Goal: Entertainment & Leisure: Browse casually

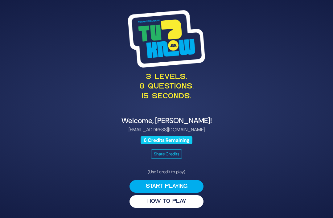
scroll to position [20, 0]
click at [149, 180] on button "Start Playing" at bounding box center [166, 186] width 74 height 13
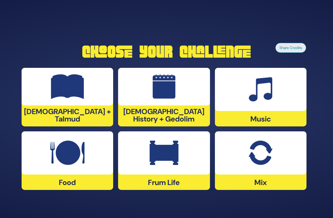
click at [175, 88] on img at bounding box center [164, 86] width 23 height 25
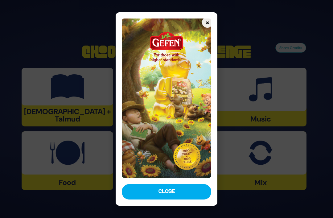
click at [196, 199] on button "Close" at bounding box center [166, 191] width 89 height 15
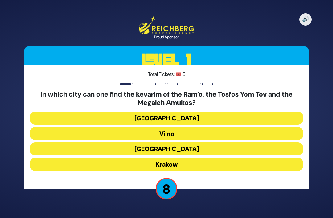
click at [215, 158] on button "Krakow" at bounding box center [167, 164] width 274 height 13
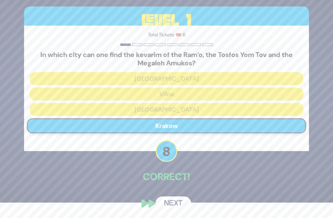
click at [178, 208] on button "Next" at bounding box center [173, 203] width 36 height 14
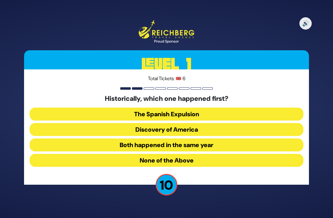
click at [233, 138] on button "Both happened in the same year" at bounding box center [167, 144] width 274 height 13
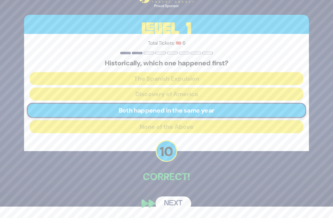
click at [182, 204] on button "Next" at bounding box center [173, 203] width 36 height 14
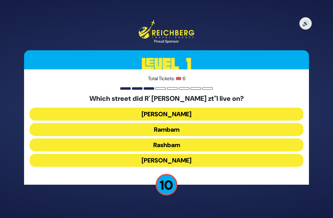
click at [219, 138] on button "Rashbam" at bounding box center [167, 144] width 274 height 13
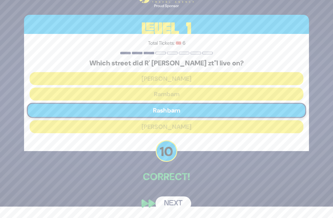
click at [181, 205] on button "Next" at bounding box center [173, 203] width 36 height 14
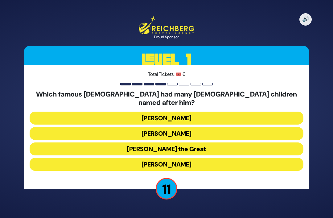
click at [217, 142] on button "Alexander the Great" at bounding box center [167, 148] width 274 height 13
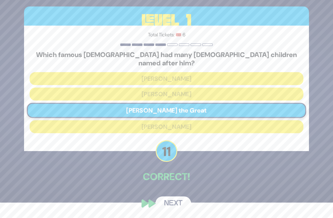
click at [183, 208] on button "Next" at bounding box center [173, 203] width 36 height 14
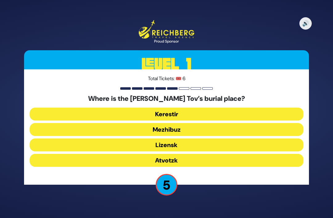
click at [201, 138] on button "Lizensk" at bounding box center [167, 144] width 274 height 13
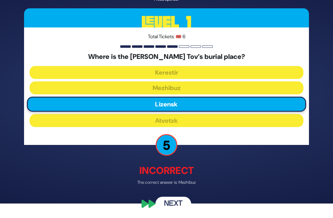
click at [197, 192] on div "🔊 Proud Sponsor Level 1 Total Tickets: 🎟️ 6 Where is the Baal Shem Tov’s burial…" at bounding box center [167, 94] width 300 height 247
click at [207, 194] on div "🔊 Proud Sponsor Level 1 Total Tickets: 🎟️ 6 Where is the Baal Shem Tov’s burial…" at bounding box center [167, 94] width 300 height 247
click at [180, 211] on button "Next" at bounding box center [173, 203] width 36 height 14
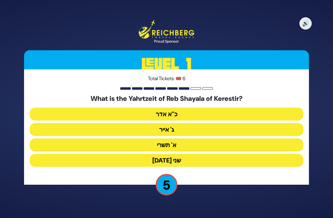
click at [233, 123] on button "ג' אייר" at bounding box center [167, 129] width 274 height 13
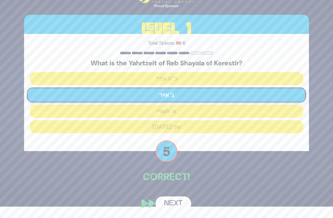
click at [180, 207] on button "Next" at bounding box center [173, 203] width 36 height 14
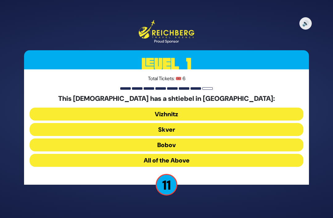
click at [213, 154] on button "All of the Above" at bounding box center [167, 160] width 274 height 13
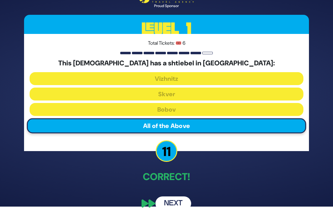
click at [187, 203] on button "Next" at bounding box center [173, 203] width 36 height 14
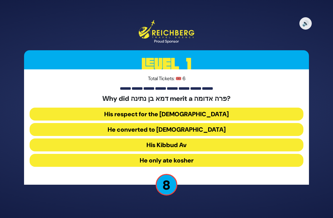
click at [218, 138] on button "His Kibbud Av" at bounding box center [167, 144] width 274 height 13
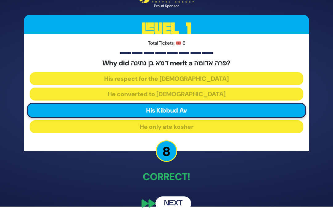
click at [184, 206] on button "Next" at bounding box center [173, 203] width 36 height 14
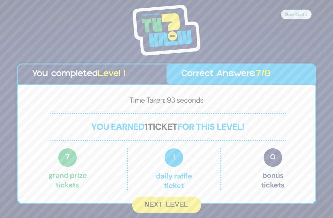
click at [189, 197] on button "Next Level" at bounding box center [166, 205] width 69 height 16
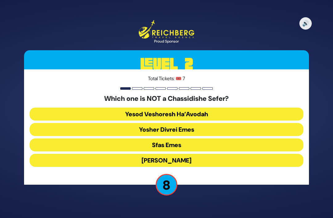
click at [221, 123] on button "Yosher Divrei Emes" at bounding box center [167, 129] width 274 height 13
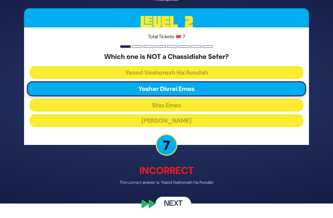
click at [183, 205] on button "Next" at bounding box center [173, 203] width 36 height 14
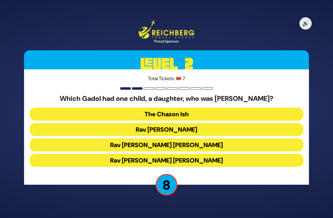
click at [225, 138] on button "Rav Chaim Ozer Grodzinski" at bounding box center [167, 144] width 274 height 13
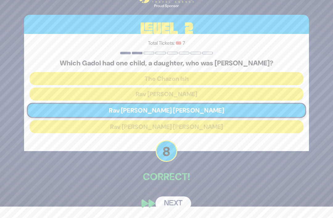
click at [183, 204] on button "Next" at bounding box center [173, 203] width 36 height 14
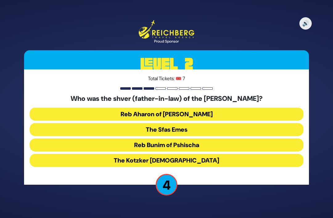
click at [235, 108] on button "Reb Aharon of Karlin" at bounding box center [167, 114] width 274 height 13
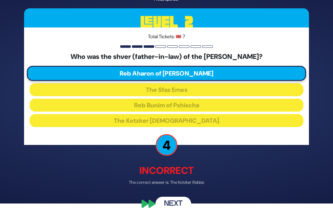
click at [182, 211] on button "Next" at bounding box center [173, 203] width 36 height 14
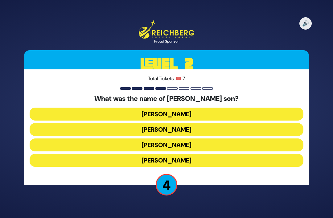
click at [220, 108] on button "Simcha Bunim" at bounding box center [167, 114] width 274 height 13
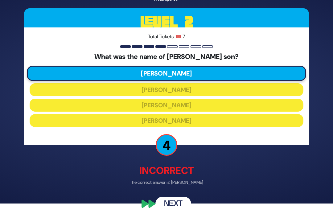
click at [182, 207] on button "Next" at bounding box center [173, 203] width 36 height 14
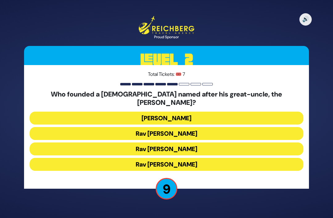
click at [226, 112] on button "Rav Dovid Leibowitz" at bounding box center [167, 118] width 274 height 13
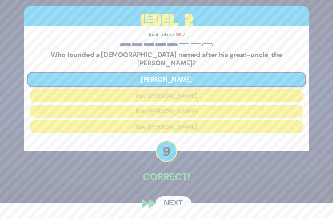
click at [182, 204] on button "Next" at bounding box center [173, 203] width 36 height 14
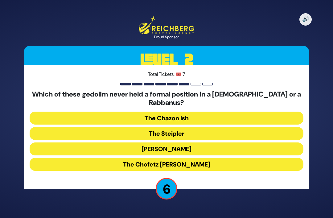
click at [220, 112] on button "The Chazon Ish" at bounding box center [167, 118] width 274 height 13
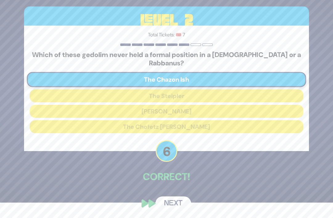
click at [178, 203] on button "Next" at bounding box center [173, 203] width 36 height 14
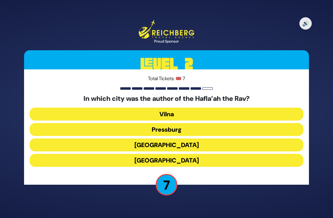
click at [213, 138] on button "Frankfurt" at bounding box center [167, 144] width 274 height 13
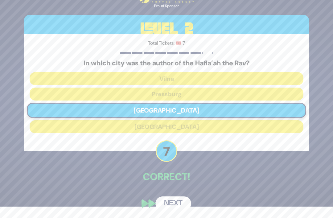
click at [180, 205] on button "Next" at bounding box center [173, 203] width 36 height 14
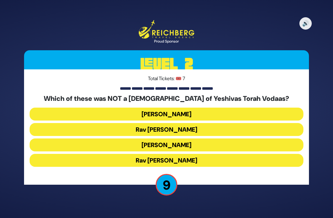
click at [220, 123] on button "Rav Gedalya Schorr" at bounding box center [167, 129] width 274 height 13
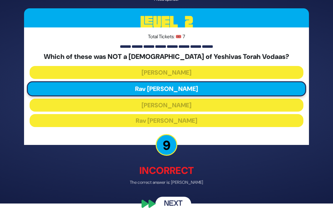
click at [176, 211] on button "Next" at bounding box center [173, 203] width 36 height 14
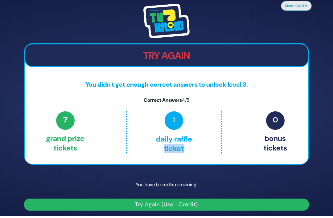
click at [191, 154] on div "Try Again You didn't get enough correct answers to unlock level 3. Correct Answ…" at bounding box center [166, 103] width 285 height 121
click at [224, 200] on button "Try Again (Use 1 Credit)" at bounding box center [166, 205] width 285 height 12
click at [222, 199] on button "Try Again (Use 1 Credit)" at bounding box center [166, 205] width 285 height 12
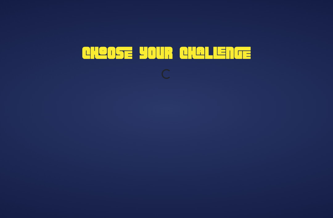
scroll to position [20, 0]
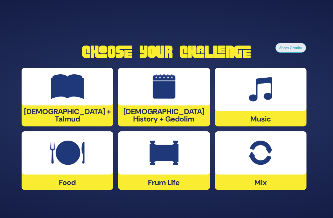
click at [183, 145] on div at bounding box center [164, 152] width 92 height 43
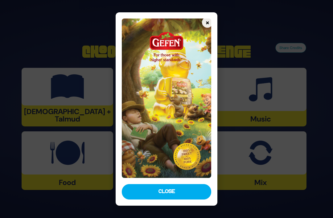
click at [176, 198] on button "Close" at bounding box center [166, 191] width 89 height 15
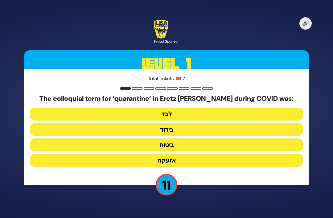
click at [185, 123] on button "בידוד" at bounding box center [167, 129] width 274 height 13
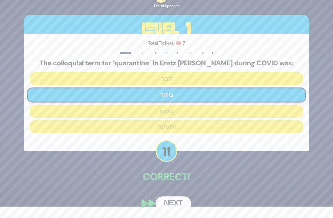
click at [183, 204] on button "Next" at bounding box center [173, 203] width 36 height 14
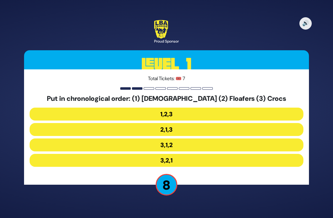
click at [190, 123] on button "2,1,3" at bounding box center [167, 129] width 274 height 13
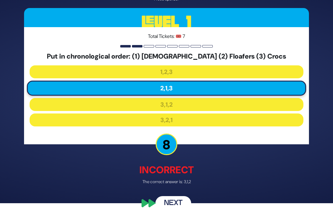
click at [183, 204] on button "Next" at bounding box center [173, 203] width 36 height 14
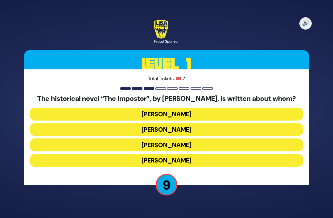
click at [221, 138] on button "Shabbesai Tzvi" at bounding box center [167, 144] width 274 height 13
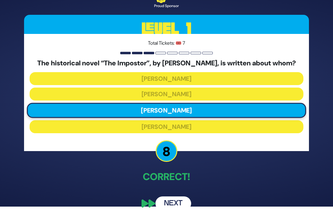
click at [181, 198] on button "Next" at bounding box center [173, 203] width 36 height 14
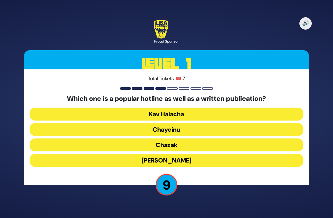
click at [201, 138] on button "Chazak" at bounding box center [167, 144] width 274 height 13
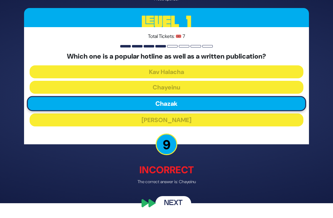
click at [180, 207] on button "Next" at bounding box center [173, 203] width 36 height 14
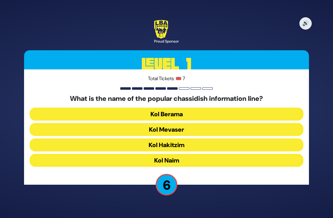
click at [219, 123] on button "Kol Mevaser" at bounding box center [167, 129] width 274 height 13
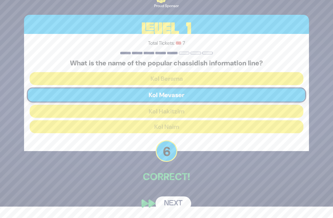
click at [180, 206] on button "Next" at bounding box center [173, 203] width 36 height 14
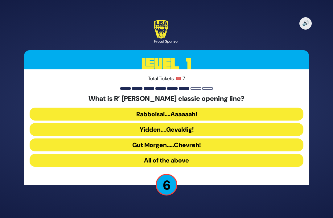
click at [203, 154] on button "All of the above" at bounding box center [167, 160] width 274 height 13
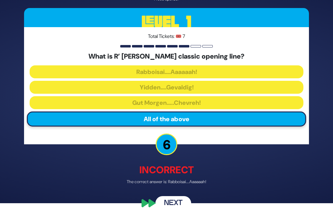
click at [179, 211] on button "Next" at bounding box center [173, 203] width 36 height 14
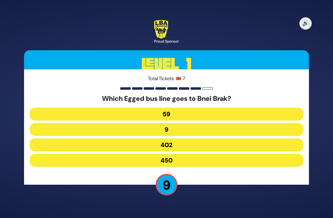
click at [224, 154] on button "450" at bounding box center [167, 160] width 274 height 13
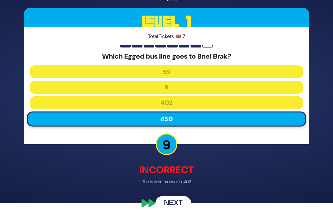
click at [181, 211] on button "Next" at bounding box center [173, 203] width 36 height 14
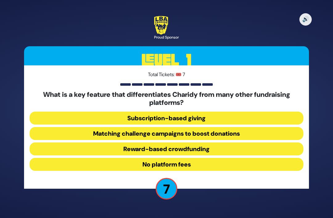
click at [169, 127] on button "Matching challenge campaigns to boost donations" at bounding box center [167, 133] width 274 height 13
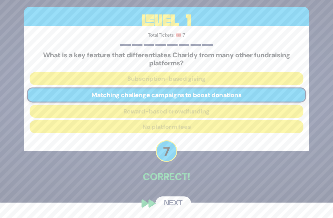
click at [177, 211] on button "Next" at bounding box center [173, 203] width 36 height 14
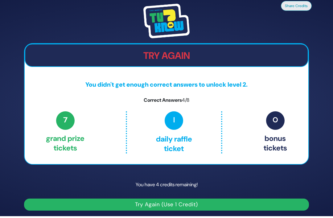
click at [135, 199] on button "Try Again (Use 1 Credit)" at bounding box center [166, 205] width 285 height 12
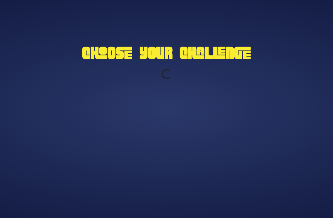
scroll to position [20, 0]
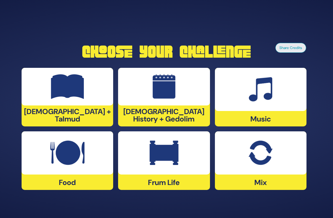
click at [92, 88] on div at bounding box center [68, 87] width 92 height 38
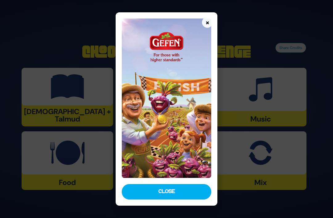
click at [187, 196] on button "Close" at bounding box center [166, 191] width 89 height 15
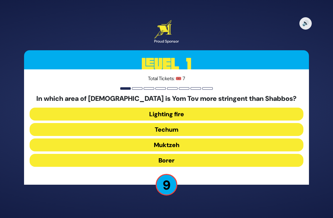
click at [201, 138] on button "Muktzeh" at bounding box center [167, 144] width 274 height 13
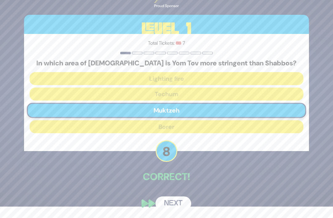
click at [179, 208] on button "Next" at bounding box center [173, 203] width 36 height 14
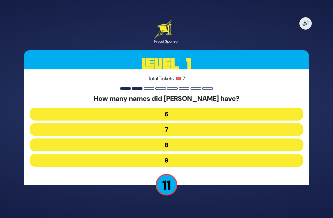
click at [211, 123] on button "7" at bounding box center [167, 129] width 274 height 13
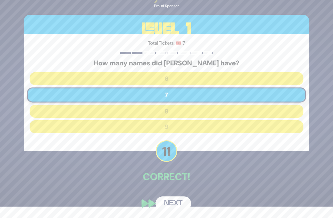
click at [171, 207] on button "Next" at bounding box center [173, 203] width 36 height 14
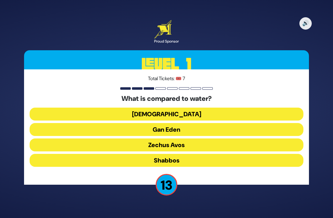
click at [224, 108] on button "[DEMOGRAPHIC_DATA]" at bounding box center [167, 114] width 274 height 13
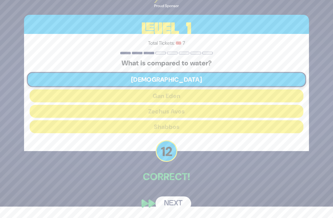
click at [175, 204] on button "Next" at bounding box center [173, 203] width 36 height 14
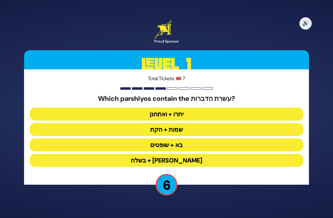
click at [208, 108] on button "יתרו + ואתחנן" at bounding box center [167, 114] width 274 height 13
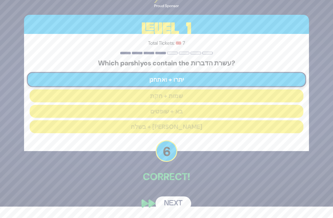
click at [180, 200] on button "Next" at bounding box center [173, 203] width 36 height 14
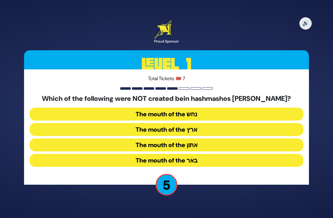
click at [231, 108] on button "The mouth of the נחש" at bounding box center [167, 114] width 274 height 13
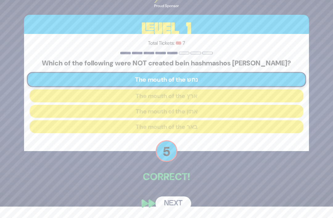
click at [183, 200] on button "Next" at bounding box center [173, 203] width 36 height 14
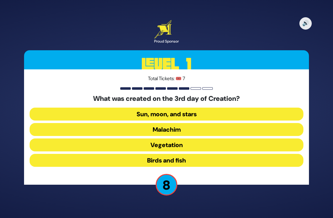
click at [206, 154] on button "Birds and fish" at bounding box center [167, 160] width 274 height 13
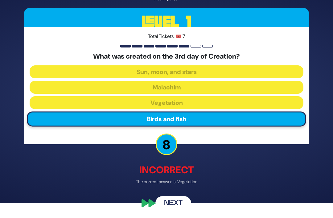
click at [181, 208] on button "Next" at bounding box center [173, 203] width 36 height 14
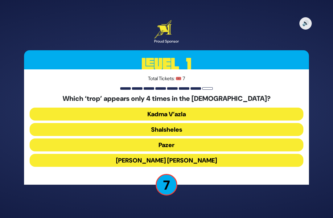
click at [220, 123] on button "Shalsheles" at bounding box center [167, 129] width 274 height 13
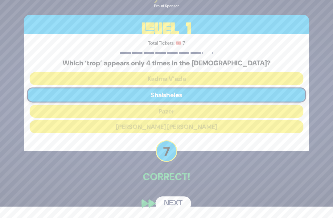
click at [181, 204] on button "Next" at bounding box center [173, 203] width 36 height 14
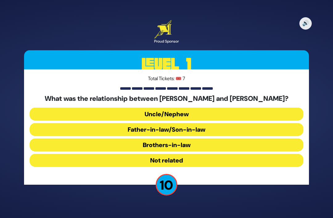
click at [229, 138] on button "Brothers-in-law" at bounding box center [167, 144] width 274 height 13
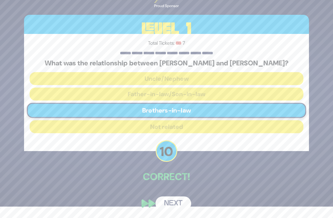
click at [178, 206] on button "Next" at bounding box center [173, 203] width 36 height 14
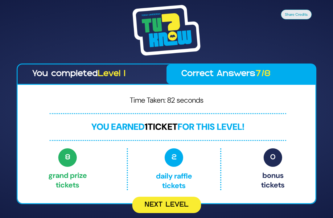
click at [165, 197] on button "Next Level" at bounding box center [166, 205] width 69 height 16
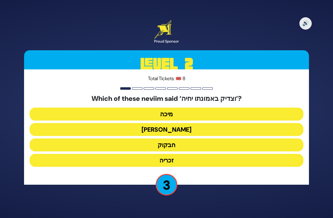
click at [196, 154] on button "זכריה" at bounding box center [167, 160] width 274 height 13
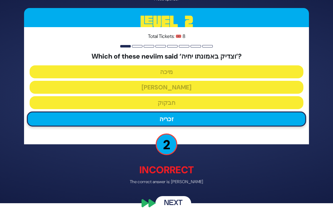
click at [180, 206] on button "Next" at bounding box center [173, 203] width 36 height 14
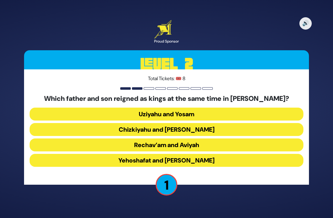
click at [210, 154] on button "Yehoshafat and Yehoram" at bounding box center [167, 160] width 274 height 13
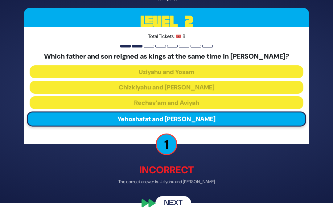
click at [178, 205] on button "Next" at bounding box center [173, 203] width 36 height 14
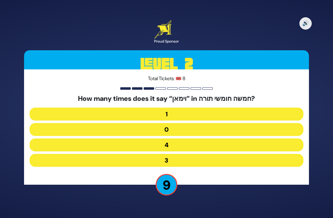
click at [234, 108] on button "1" at bounding box center [167, 114] width 274 height 13
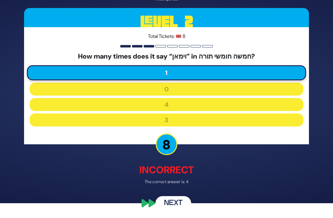
click at [181, 203] on button "Next" at bounding box center [173, 203] width 36 height 14
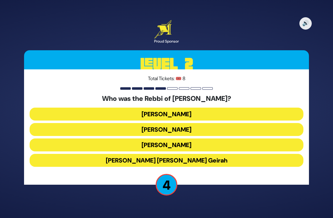
click at [227, 123] on button "Achiya Hashiloni" at bounding box center [167, 129] width 274 height 13
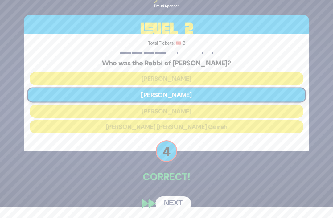
click at [181, 204] on button "Next" at bounding box center [173, 203] width 36 height 14
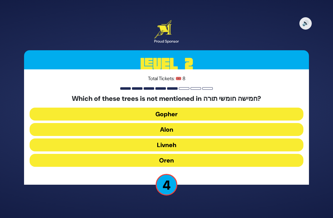
click at [232, 154] on button "Oren" at bounding box center [167, 160] width 274 height 13
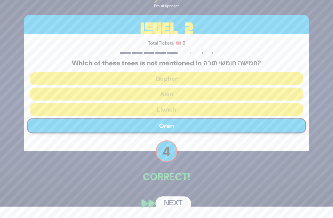
click at [179, 211] on button "Next" at bounding box center [173, 203] width 36 height 14
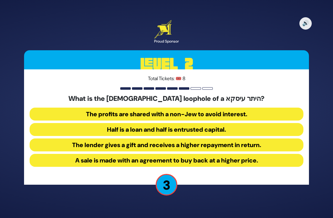
click at [249, 123] on button "Half is a loan and half is entrusted capital." at bounding box center [167, 129] width 274 height 13
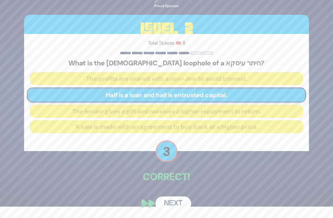
click at [180, 204] on button "Next" at bounding box center [173, 203] width 36 height 14
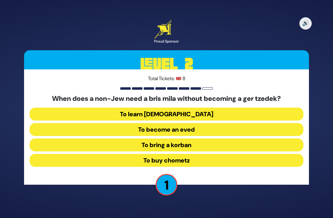
click at [242, 108] on button "To learn [DEMOGRAPHIC_DATA]" at bounding box center [167, 114] width 274 height 13
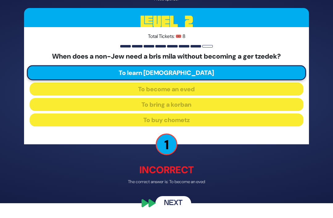
click at [179, 210] on button "Next" at bounding box center [173, 203] width 36 height 14
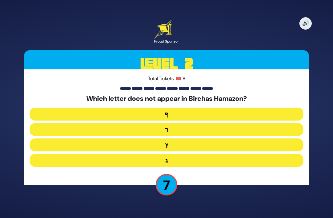
click at [204, 108] on button "ף" at bounding box center [167, 114] width 274 height 13
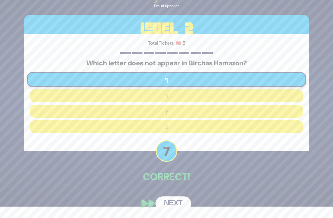
click at [179, 211] on button "Next" at bounding box center [173, 203] width 36 height 14
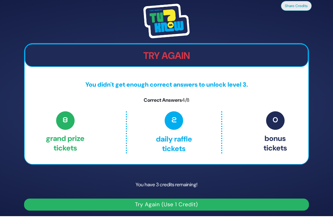
click at [188, 199] on button "Try Again (Use 1 Credit)" at bounding box center [166, 205] width 285 height 12
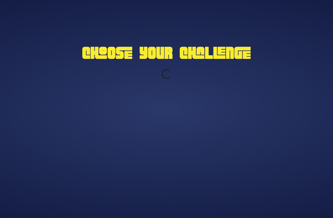
scroll to position [20, 0]
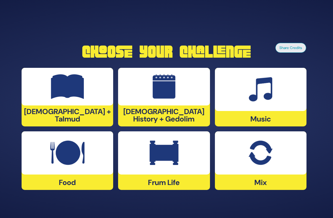
click at [163, 92] on img at bounding box center [164, 86] width 23 height 25
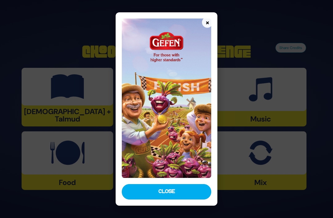
click at [189, 197] on button "Close" at bounding box center [166, 191] width 89 height 15
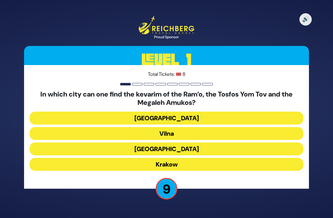
click at [214, 158] on button "Krakow" at bounding box center [167, 164] width 274 height 13
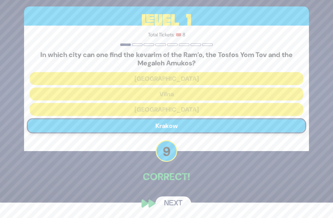
click at [179, 207] on button "Next" at bounding box center [173, 203] width 36 height 14
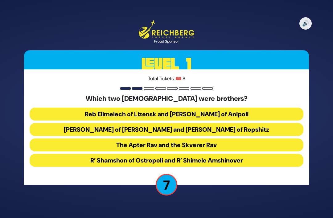
click at [246, 108] on button "Reb Elimelech of Lizensk and Reb Zusha of Anipoli" at bounding box center [167, 114] width 274 height 13
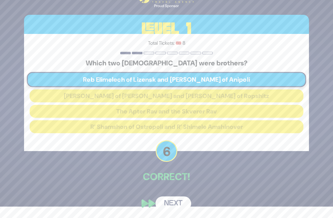
click at [183, 204] on button "Next" at bounding box center [173, 203] width 36 height 14
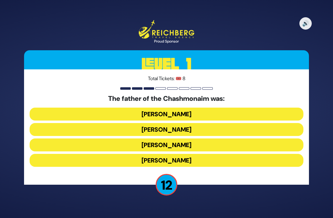
click at [235, 108] on button "Mattisyahu Kohein Gadol" at bounding box center [167, 114] width 274 height 13
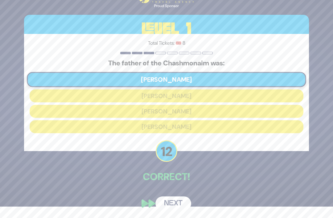
click at [183, 206] on button "Next" at bounding box center [173, 203] width 36 height 14
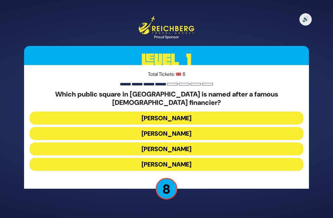
click at [211, 158] on button "Kikar Safra" at bounding box center [167, 164] width 274 height 13
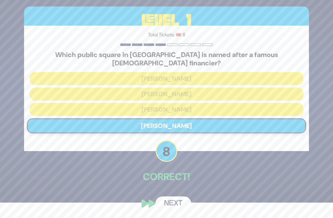
click at [178, 204] on button "Next" at bounding box center [173, 203] width 36 height 14
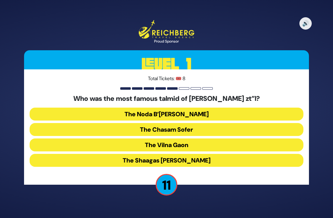
click at [228, 123] on button "The Chasam Sofer" at bounding box center [167, 129] width 274 height 13
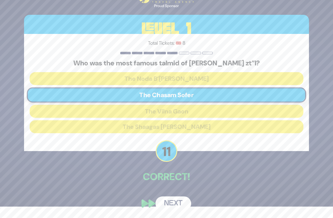
click at [180, 201] on button "Next" at bounding box center [173, 203] width 36 height 14
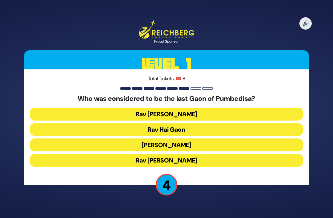
click at [220, 123] on button "Rav Hai Gaon" at bounding box center [167, 129] width 274 height 13
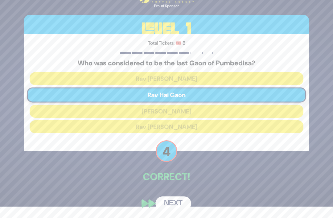
click at [180, 202] on button "Next" at bounding box center [173, 203] width 36 height 14
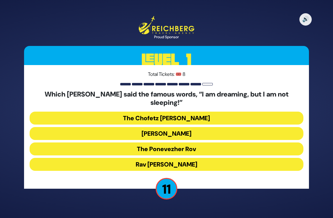
click at [227, 142] on button "The Ponevezher Rov" at bounding box center [167, 148] width 274 height 13
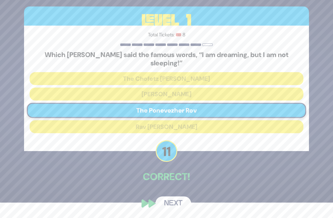
click at [181, 203] on button "Next" at bounding box center [173, 203] width 36 height 14
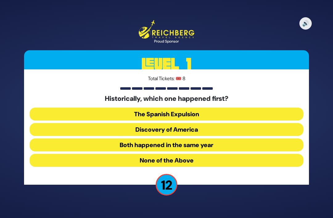
click at [223, 138] on button "Both happened in the same year" at bounding box center [167, 144] width 274 height 13
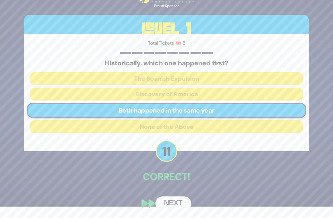
click at [180, 188] on div "🔊 Proud Sponsor Level 1 Total Tickets: 🎟️ 8 Historically, which one happened fi…" at bounding box center [167, 97] width 300 height 241
click at [179, 207] on button "Next" at bounding box center [173, 203] width 36 height 14
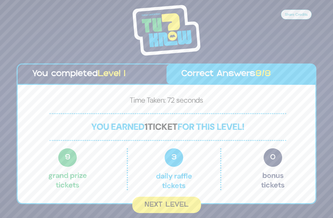
click at [181, 197] on button "Next Level" at bounding box center [166, 205] width 69 height 16
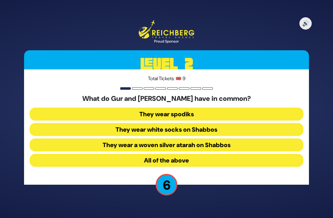
click at [222, 154] on button "All of the above" at bounding box center [167, 160] width 274 height 13
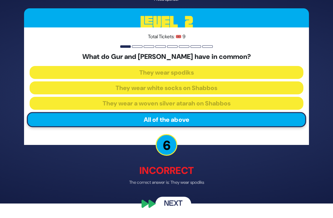
click at [179, 204] on button "Next" at bounding box center [173, 203] width 36 height 14
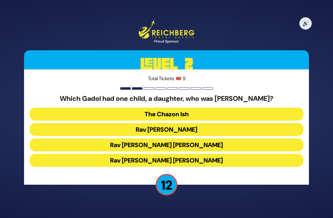
click at [215, 138] on button "Rav Chaim Ozer Grodzinski" at bounding box center [167, 144] width 274 height 13
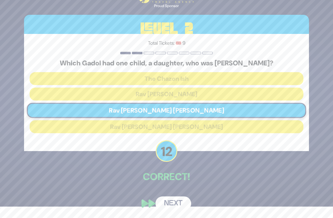
click at [180, 204] on button "Next" at bounding box center [173, 203] width 36 height 14
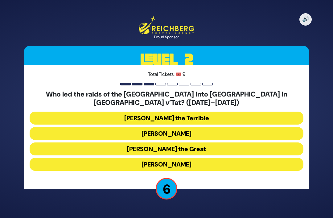
click at [225, 127] on button "Bogdan Chmielnicki" at bounding box center [167, 133] width 274 height 13
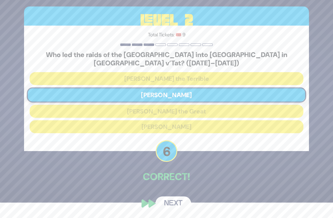
click at [179, 206] on button "Next" at bounding box center [173, 203] width 36 height 14
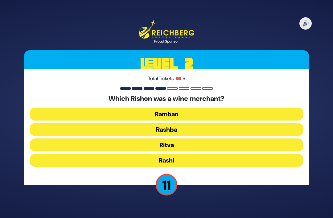
click at [202, 154] on button "Rashi" at bounding box center [167, 160] width 274 height 13
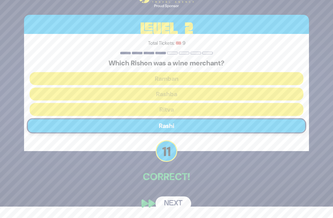
click at [174, 211] on button "Next" at bounding box center [173, 203] width 36 height 14
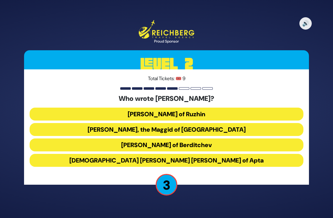
click at [228, 123] on button "Rabbi Yisroel, the Maggid of Kozhnitz" at bounding box center [167, 129] width 274 height 13
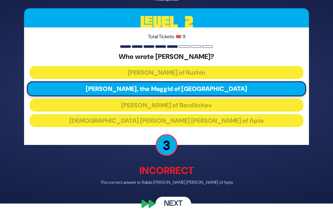
click at [175, 211] on button "Next" at bounding box center [173, 203] width 36 height 14
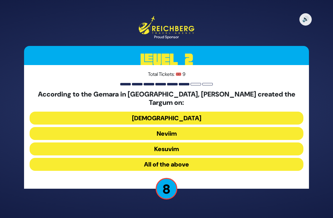
click at [218, 127] on button "Neviim" at bounding box center [167, 133] width 274 height 13
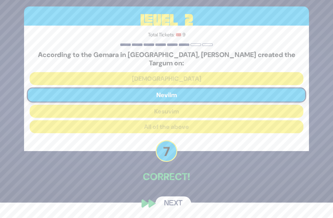
click at [176, 205] on button "Next" at bounding box center [173, 203] width 36 height 14
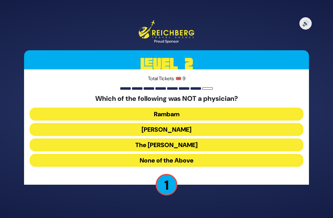
click at [209, 154] on button "None of the Above" at bounding box center [167, 160] width 274 height 13
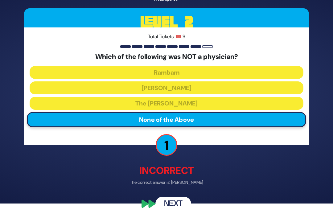
click at [175, 203] on button "Next" at bounding box center [173, 203] width 36 height 14
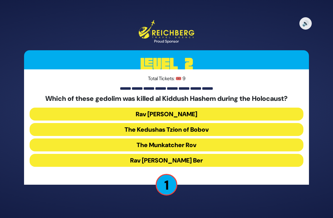
click at [207, 138] on button "The Munkatcher Rov" at bounding box center [167, 144] width 274 height 13
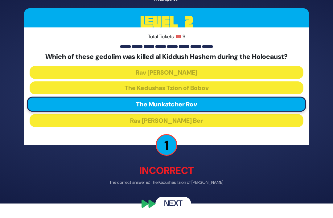
click at [179, 202] on button "Next" at bounding box center [173, 203] width 36 height 14
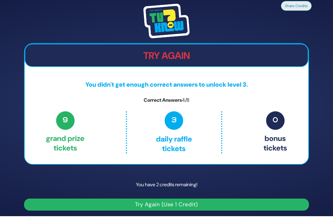
click at [184, 199] on button "Try Again (Use 1 Credit)" at bounding box center [166, 205] width 285 height 12
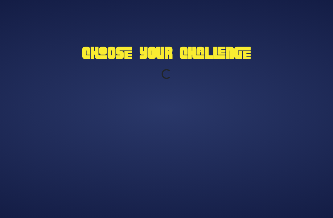
scroll to position [20, 0]
click at [183, 197] on div "Choose Your Challenge Loading..." at bounding box center [166, 109] width 333 height 218
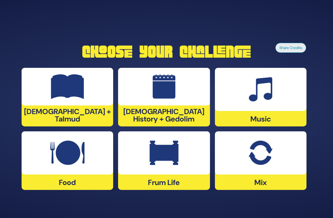
click at [171, 97] on div at bounding box center [164, 87] width 92 height 38
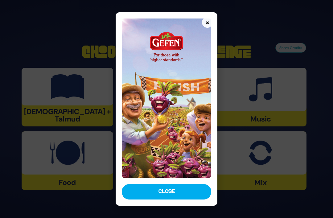
click at [177, 199] on button "Close" at bounding box center [166, 191] width 89 height 15
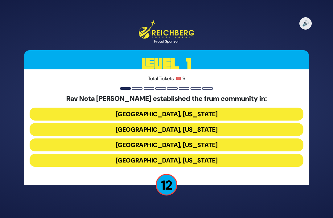
click at [163, 123] on button "[GEOGRAPHIC_DATA], [US_STATE]" at bounding box center [167, 129] width 274 height 13
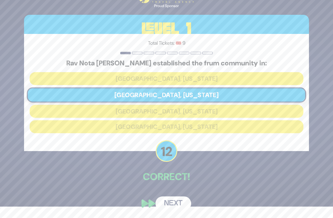
click at [168, 205] on button "Next" at bounding box center [173, 203] width 36 height 14
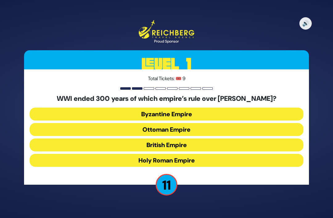
click at [181, 123] on button "Ottoman Empire" at bounding box center [167, 129] width 274 height 13
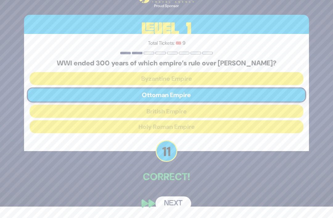
click at [178, 201] on button "Next" at bounding box center [173, 203] width 36 height 14
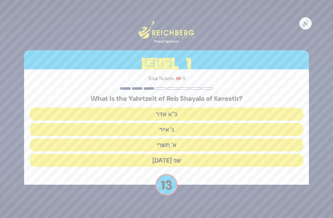
click at [184, 123] on button "ג' אייר" at bounding box center [167, 129] width 274 height 13
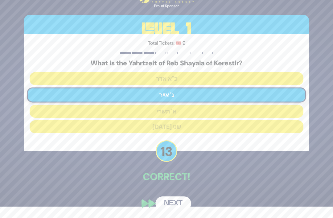
click at [171, 206] on button "Next" at bounding box center [173, 203] width 36 height 14
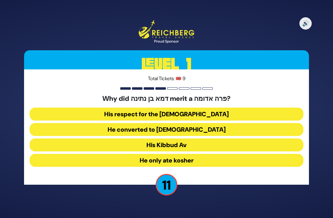
click at [180, 138] on button "His Kibbud Av" at bounding box center [167, 144] width 274 height 13
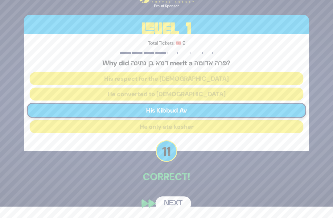
click at [178, 207] on button "Next" at bounding box center [173, 203] width 36 height 14
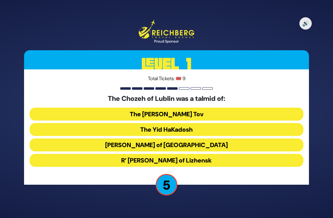
click at [235, 154] on button "R’ Elimelech of Lizhensk" at bounding box center [167, 160] width 274 height 13
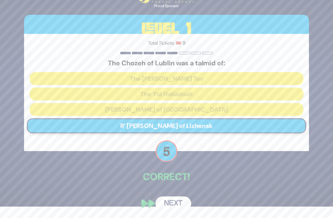
click at [180, 203] on button "Next" at bounding box center [173, 203] width 36 height 14
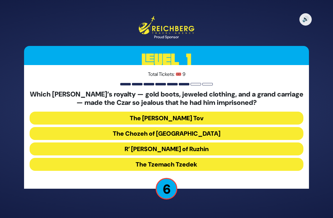
click at [207, 142] on button "R’ Yisroel of Ruzhin" at bounding box center [167, 148] width 274 height 13
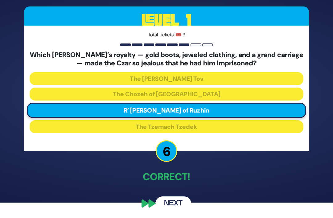
click at [182, 206] on button "Next" at bounding box center [173, 203] width 36 height 14
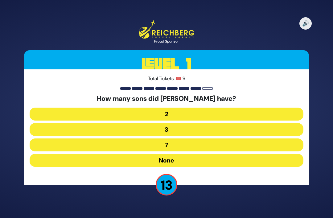
click at [186, 154] on button "None" at bounding box center [167, 160] width 274 height 13
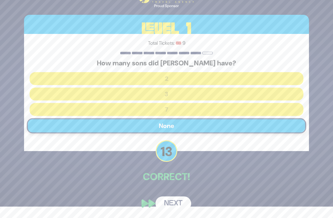
click at [171, 205] on button "Next" at bounding box center [173, 203] width 36 height 14
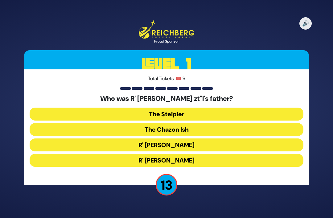
click at [180, 108] on button "The Steipler" at bounding box center [167, 114] width 274 height 13
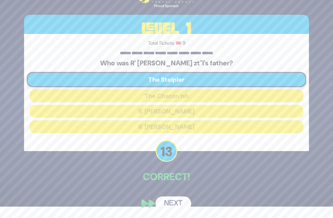
click at [172, 193] on div "🔊 Proud Sponsor Level 1 Total Tickets: 🎟️ 9 Who was R' Chaim Kanievsky zt"l's f…" at bounding box center [167, 97] width 300 height 241
click at [166, 203] on button "Next" at bounding box center [173, 203] width 36 height 14
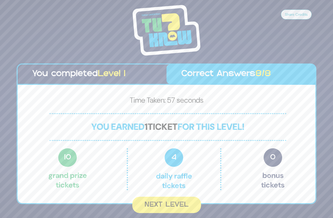
click at [179, 197] on button "Next Level" at bounding box center [166, 205] width 69 height 16
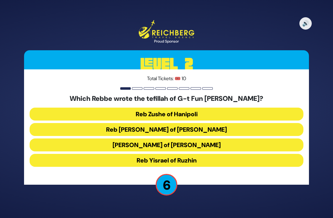
click at [237, 108] on button "Reb Zushe of Hanipoli" at bounding box center [167, 114] width 274 height 13
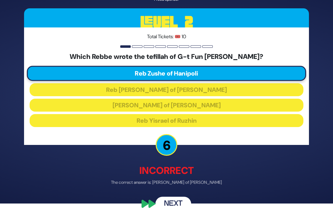
click at [175, 211] on button "Next" at bounding box center [173, 203] width 36 height 14
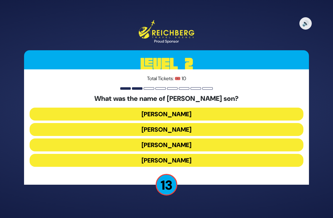
click at [226, 138] on button "Amos Bunim" at bounding box center [167, 144] width 274 height 13
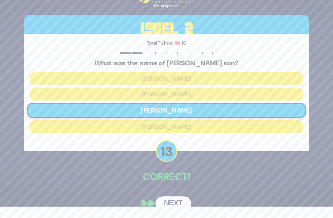
click at [180, 208] on button "Next" at bounding box center [173, 203] width 36 height 14
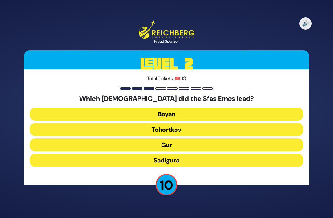
click at [215, 138] on button "Gur" at bounding box center [167, 144] width 274 height 13
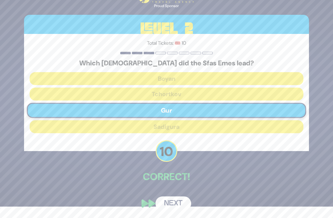
click at [182, 202] on button "Next" at bounding box center [173, 203] width 36 height 14
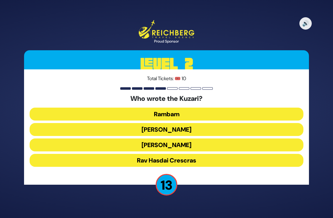
click at [223, 138] on button "Rav Yehudah HaLevi" at bounding box center [167, 144] width 274 height 13
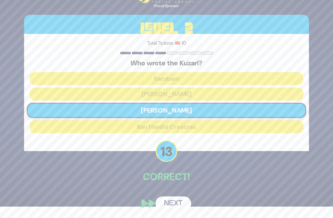
click at [180, 205] on button "Next" at bounding box center [173, 203] width 36 height 14
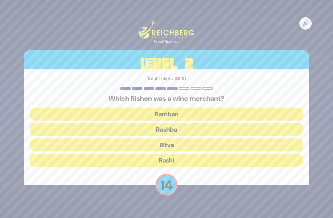
click at [209, 154] on button "Rashi" at bounding box center [167, 160] width 274 height 13
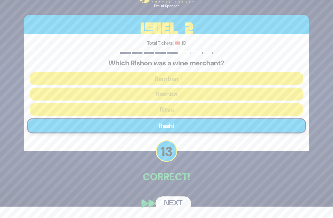
click at [182, 203] on button "Next" at bounding box center [173, 203] width 36 height 14
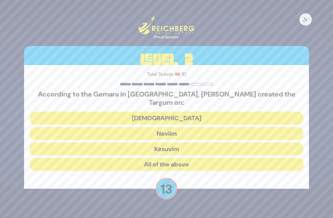
click at [224, 127] on button "Neviim" at bounding box center [167, 133] width 274 height 13
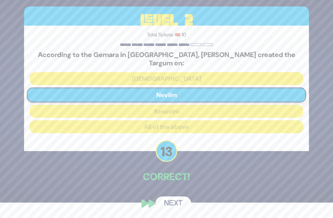
click at [179, 203] on button "Next" at bounding box center [173, 203] width 36 height 14
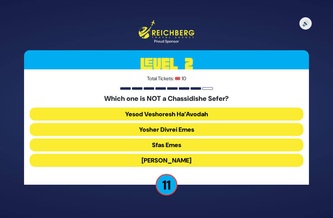
click at [240, 108] on button "Yesod Veshoresh Ha’Avodah" at bounding box center [167, 114] width 274 height 13
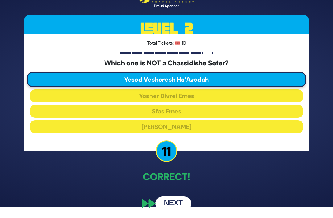
click at [180, 204] on button "Next" at bounding box center [173, 203] width 36 height 14
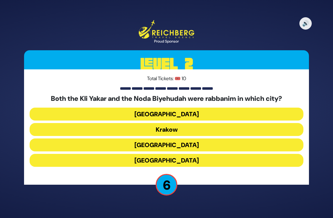
click at [232, 123] on button "Krakow" at bounding box center [167, 129] width 274 height 13
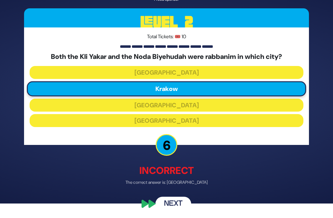
click at [175, 208] on button "Next" at bounding box center [173, 203] width 36 height 14
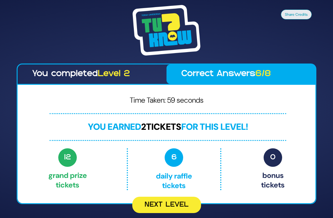
click at [185, 197] on button "Next Level" at bounding box center [166, 205] width 69 height 16
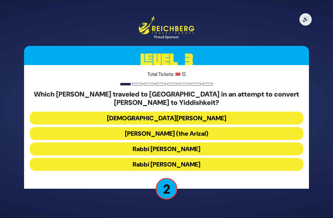
click at [196, 158] on button "Rabbi Shlomo Molcho" at bounding box center [167, 164] width 274 height 13
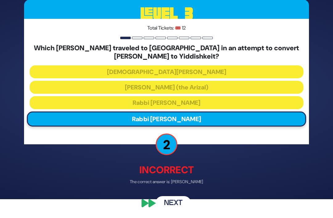
click at [180, 211] on button "Next" at bounding box center [173, 203] width 36 height 14
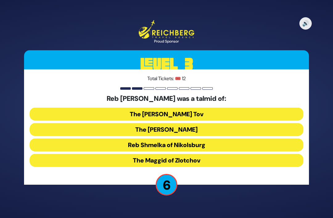
click at [209, 123] on button "The Noam Elimelech" at bounding box center [167, 129] width 274 height 13
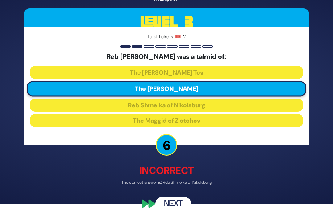
click at [181, 200] on div "🔊 Proud Sponsor Level 3 Total Tickets: 🎟️ 12 Reb Moshe Leib Sasover was a talmi…" at bounding box center [167, 94] width 300 height 247
click at [171, 211] on button "Next" at bounding box center [173, 203] width 36 height 14
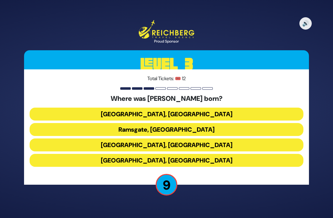
click at [199, 123] on button "Ramsgate, England" at bounding box center [167, 129] width 274 height 13
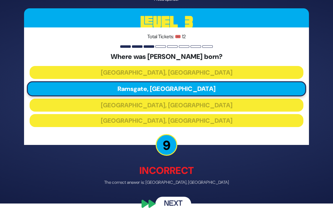
click at [177, 208] on button "Next" at bounding box center [173, 203] width 36 height 14
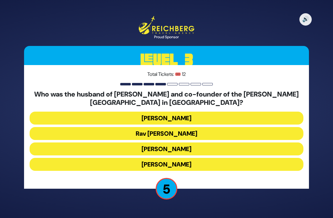
click at [211, 112] on button "Rav Mendel Kaplan" at bounding box center [167, 118] width 274 height 13
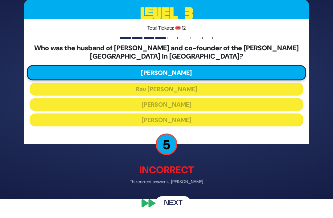
click at [182, 209] on button "Next" at bounding box center [173, 203] width 36 height 14
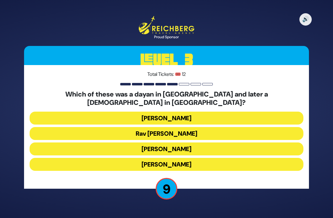
click at [228, 112] on button "Rav Yisroel Zev Gustman" at bounding box center [167, 118] width 274 height 13
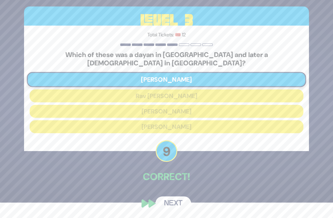
click at [170, 204] on button "Next" at bounding box center [173, 203] width 36 height 14
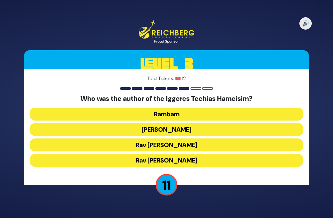
click at [223, 108] on button "Rambam" at bounding box center [167, 114] width 274 height 13
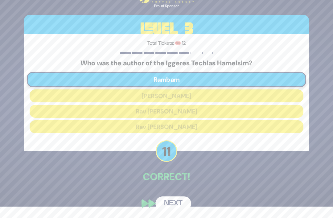
click at [177, 203] on button "Next" at bounding box center [173, 203] width 36 height 14
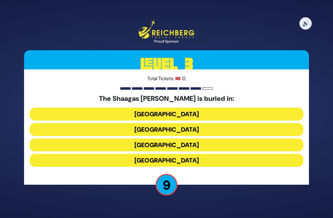
click at [206, 138] on button "France" at bounding box center [167, 144] width 274 height 13
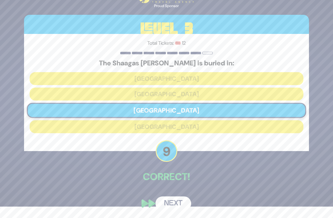
click at [176, 202] on button "Next" at bounding box center [173, 203] width 36 height 14
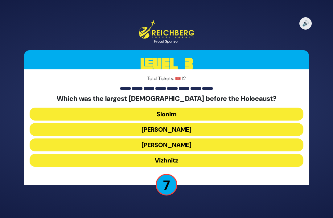
click at [219, 123] on button "Belz" at bounding box center [167, 129] width 274 height 13
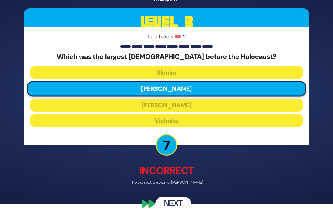
click at [177, 207] on button "Next" at bounding box center [173, 203] width 36 height 14
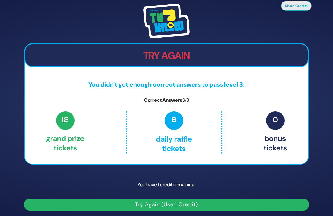
click at [184, 199] on button "Try Again (Use 1 Credit)" at bounding box center [166, 205] width 285 height 12
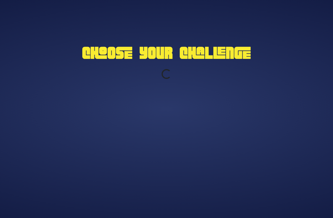
scroll to position [20, 0]
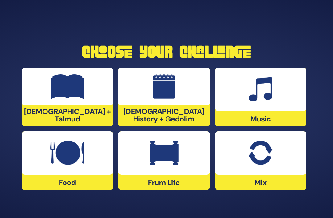
click at [91, 97] on div at bounding box center [68, 87] width 92 height 38
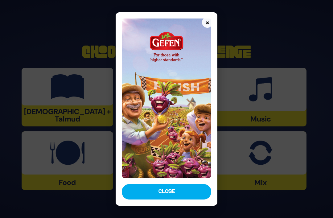
click at [166, 205] on div "× Close" at bounding box center [167, 108] width 102 height 193
click at [162, 199] on button "Close" at bounding box center [166, 191] width 89 height 15
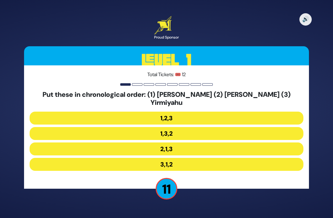
click at [193, 142] on button "2,1,3" at bounding box center [167, 148] width 274 height 13
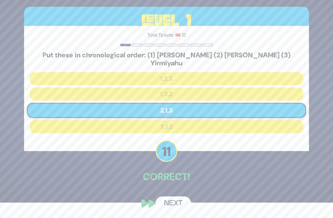
click at [177, 203] on button "Next" at bounding box center [173, 203] width 36 height 14
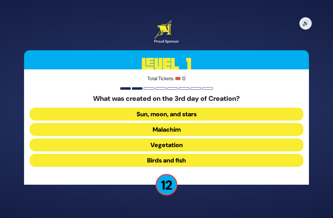
click at [193, 138] on button "Vegetation" at bounding box center [167, 144] width 274 height 13
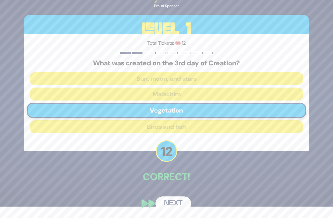
click at [168, 208] on button "Next" at bounding box center [173, 203] width 36 height 14
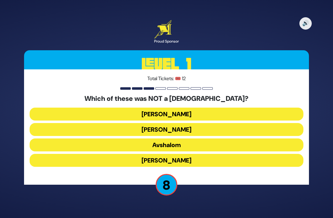
click at [248, 154] on button "[PERSON_NAME]" at bounding box center [167, 160] width 274 height 13
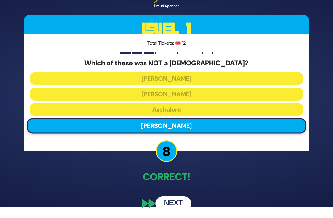
click at [184, 203] on button "Next" at bounding box center [173, 203] width 36 height 14
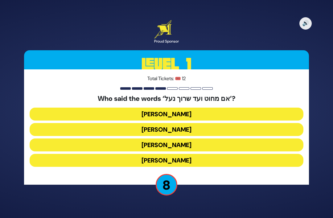
click at [195, 138] on button "[PERSON_NAME]" at bounding box center [167, 144] width 274 height 13
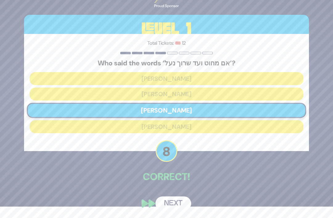
click at [169, 201] on button "Next" at bounding box center [173, 203] width 36 height 14
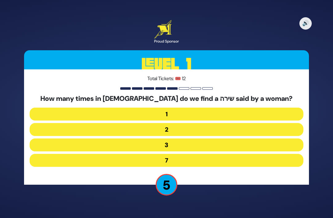
click at [201, 138] on button "3" at bounding box center [167, 144] width 274 height 13
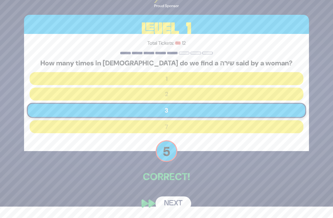
click at [174, 205] on button "Next" at bounding box center [173, 203] width 36 height 14
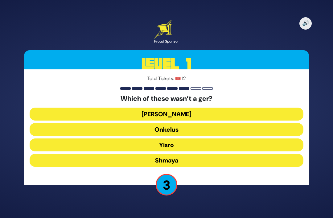
click at [195, 154] on button "Shmaya" at bounding box center [167, 160] width 274 height 13
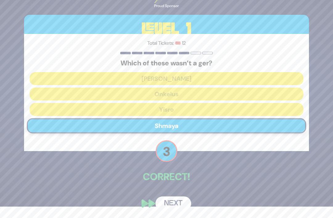
click at [179, 206] on button "Next" at bounding box center [173, 203] width 36 height 14
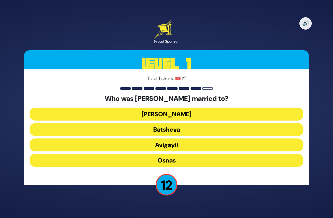
click at [226, 108] on button "[PERSON_NAME]" at bounding box center [167, 114] width 274 height 13
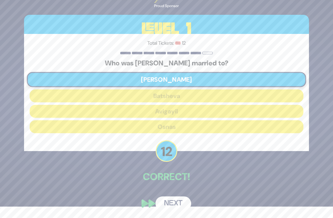
click at [178, 201] on button "Next" at bounding box center [173, 203] width 36 height 14
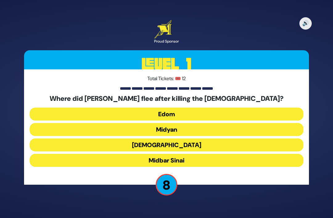
click at [194, 123] on button "Midyan" at bounding box center [167, 129] width 274 height 13
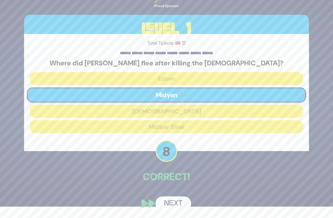
click at [181, 206] on button "Next" at bounding box center [173, 203] width 36 height 14
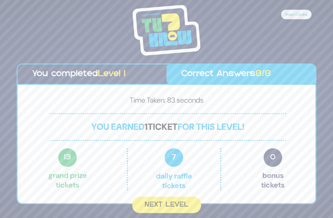
click at [165, 197] on button "Next Level" at bounding box center [166, 205] width 69 height 16
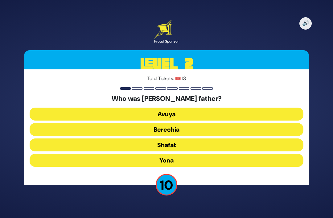
click at [187, 108] on button "Avuya" at bounding box center [167, 114] width 274 height 13
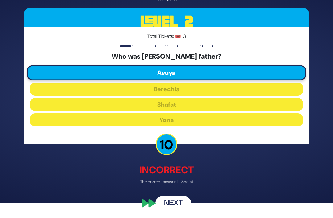
click at [182, 206] on button "Next" at bounding box center [173, 203] width 36 height 14
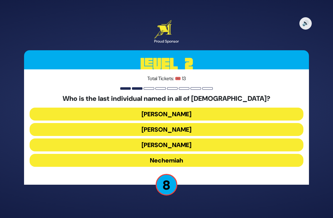
click at [196, 123] on button "[PERSON_NAME]" at bounding box center [167, 129] width 274 height 13
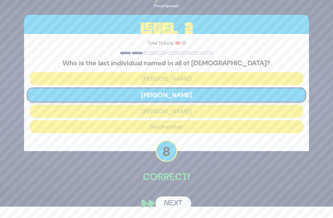
click at [180, 203] on button "Next" at bounding box center [173, 203] width 36 height 14
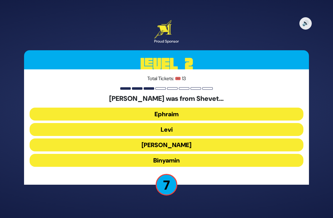
click at [202, 108] on button "Ephraim" at bounding box center [167, 114] width 274 height 13
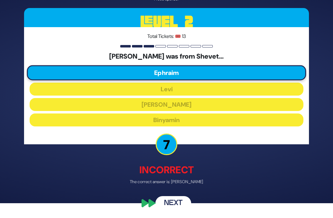
click at [173, 211] on button "Next" at bounding box center [173, 203] width 36 height 14
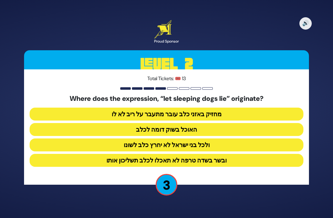
click at [176, 108] on button "מחזיק באזני כלב עובר מתעבר על ריב לא לו" at bounding box center [167, 114] width 274 height 13
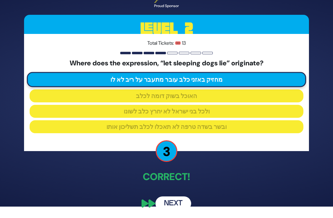
click at [176, 205] on button "Next" at bounding box center [173, 203] width 36 height 14
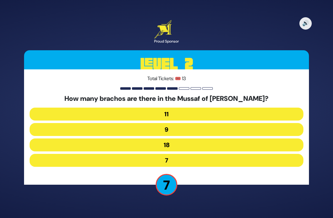
click at [172, 123] on button "9" at bounding box center [167, 129] width 274 height 13
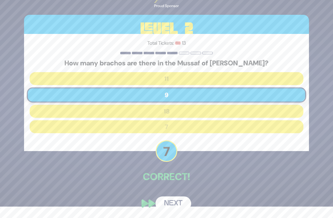
click at [175, 204] on button "Next" at bounding box center [173, 203] width 36 height 14
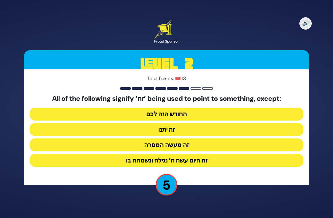
click at [113, 154] on button "זה היום עשה ה’ נגילה ונשמחה בו" at bounding box center [167, 160] width 274 height 13
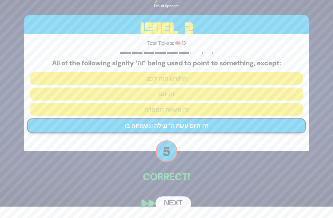
click at [180, 205] on button "Next" at bounding box center [173, 203] width 36 height 14
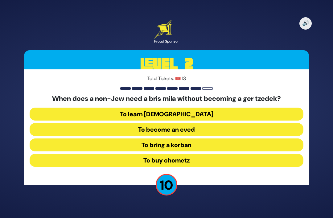
click at [210, 123] on button "To become an eved" at bounding box center [167, 129] width 274 height 13
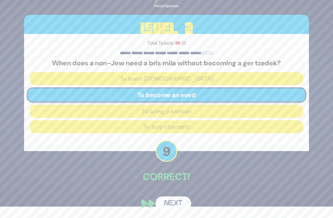
click at [177, 204] on button "Next" at bounding box center [173, 203] width 36 height 14
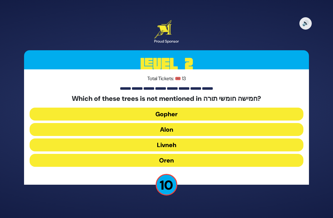
click at [196, 154] on button "Oren" at bounding box center [167, 160] width 274 height 13
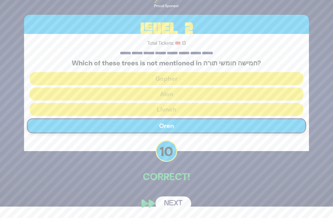
click at [179, 205] on button "Next" at bounding box center [173, 203] width 36 height 14
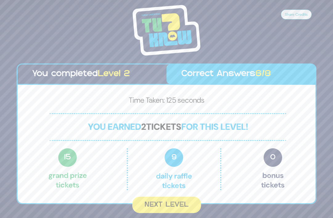
click at [183, 197] on button "Next Level" at bounding box center [166, 205] width 69 height 16
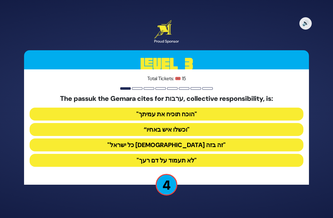
click at [210, 123] on button "“וכשלו איש באחיו"" at bounding box center [167, 129] width 274 height 13
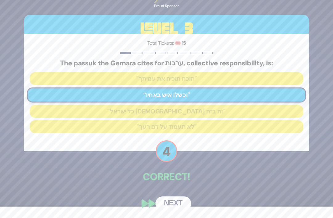
click at [184, 204] on button "Next" at bounding box center [173, 203] width 36 height 14
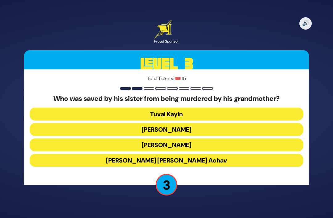
click at [204, 154] on button "King Yehoram ben Achav" at bounding box center [167, 160] width 274 height 13
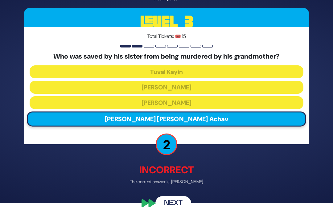
click at [181, 205] on button "Next" at bounding box center [173, 203] width 36 height 14
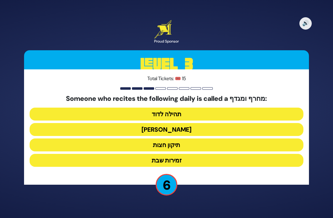
click at [214, 123] on button "הלל הגדול" at bounding box center [167, 129] width 274 height 13
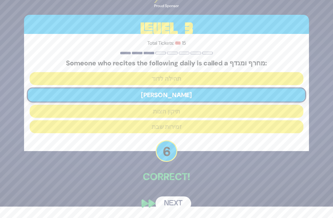
click at [179, 199] on button "Next" at bounding box center [173, 203] width 36 height 14
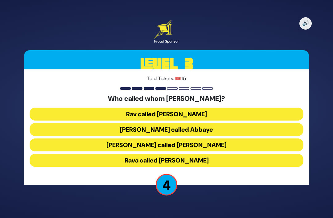
click at [215, 123] on button "Rav Yosef called Abbaye" at bounding box center [167, 129] width 274 height 13
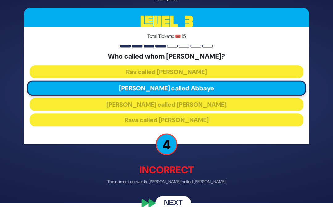
click at [180, 205] on button "Next" at bounding box center [173, 203] width 36 height 14
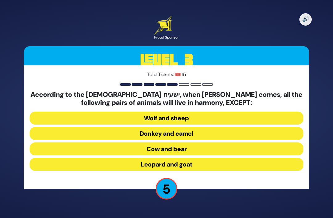
click at [210, 127] on button "Donkey and camel" at bounding box center [167, 133] width 274 height 13
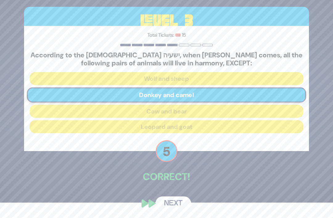
click at [176, 207] on button "Next" at bounding box center [173, 203] width 36 height 14
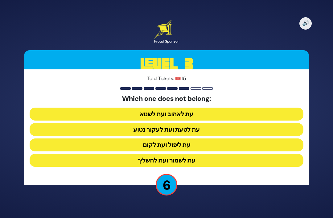
click at [183, 154] on button "עת לשמור ועת להשליך" at bounding box center [167, 160] width 274 height 13
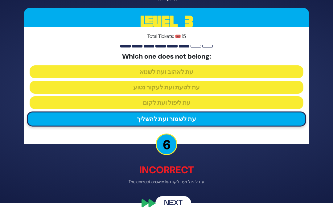
click at [181, 204] on button "Next" at bounding box center [173, 203] width 36 height 14
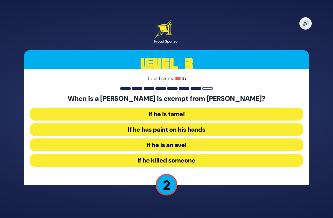
click at [253, 123] on button "If he has paint on his hands" at bounding box center [167, 129] width 274 height 13
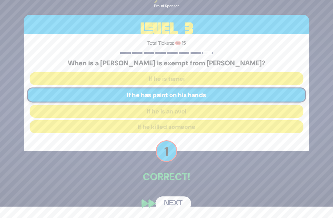
click at [180, 207] on button "Next" at bounding box center [173, 203] width 36 height 14
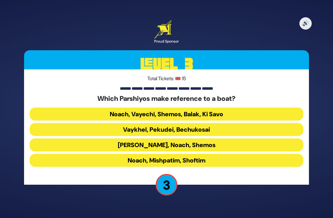
click at [61, 108] on button "Noach, Vayechi, Shemos, Balak, Ki Savo" at bounding box center [167, 114] width 274 height 13
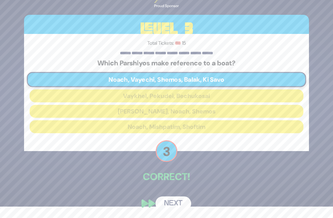
click at [177, 201] on button "Next" at bounding box center [173, 203] width 36 height 14
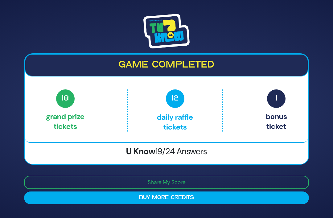
click at [182, 191] on button "Buy More Credits" at bounding box center [166, 197] width 285 height 13
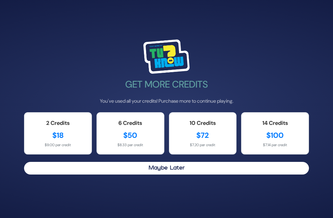
click at [66, 130] on div "$18" at bounding box center [58, 135] width 54 height 11
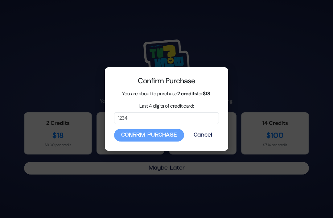
click at [171, 136] on div "Confirm Purchase Cancel" at bounding box center [166, 135] width 105 height 13
click at [144, 137] on div "Confirm Purchase Cancel" at bounding box center [166, 135] width 105 height 13
click at [154, 136] on div "Confirm Purchase Cancel" at bounding box center [166, 135] width 105 height 13
click at [155, 132] on div "Confirm Purchase Cancel" at bounding box center [166, 135] width 105 height 13
click at [156, 135] on div "Confirm Purchase Cancel" at bounding box center [166, 135] width 105 height 13
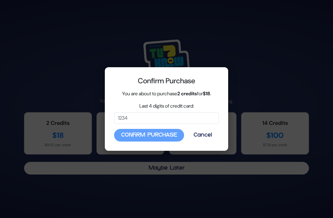
click at [154, 134] on div "Confirm Purchase Cancel" at bounding box center [166, 135] width 105 height 13
click at [151, 138] on div "Confirm Purchase Cancel" at bounding box center [166, 135] width 105 height 13
click at [153, 138] on div "Confirm Purchase Cancel" at bounding box center [166, 135] width 105 height 13
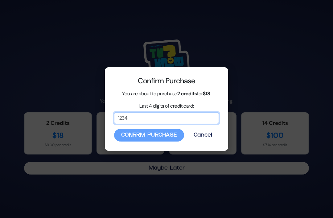
click at [146, 123] on input "Last 4 digits of credit card:" at bounding box center [166, 118] width 105 height 12
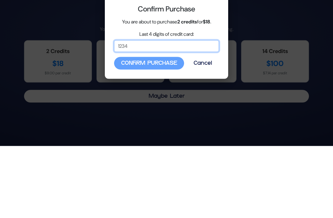
click at [151, 112] on input "Last 4 digits of credit card:" at bounding box center [166, 118] width 105 height 12
click at [135, 112] on input "Last 4 digits of credit card:" at bounding box center [166, 118] width 105 height 12
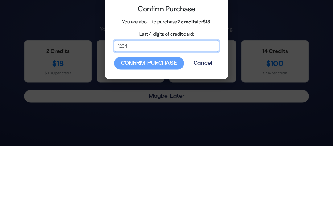
click at [136, 112] on input "Last 4 digits of credit card:" at bounding box center [166, 118] width 105 height 12
click at [137, 112] on input "Last 4 digits of credit card:" at bounding box center [166, 118] width 105 height 12
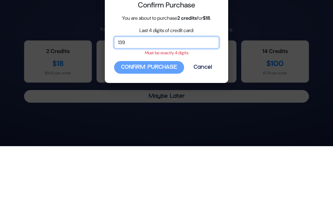
type input "1395"
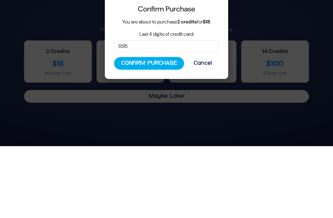
click at [170, 129] on button "Confirm Purchase" at bounding box center [149, 135] width 70 height 13
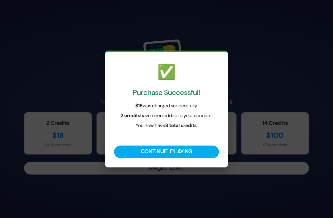
click at [169, 158] on button "Continue Playing" at bounding box center [166, 152] width 105 height 13
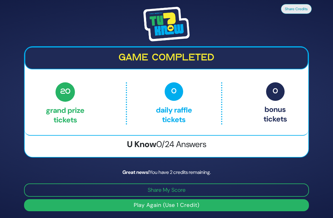
scroll to position [20, 0]
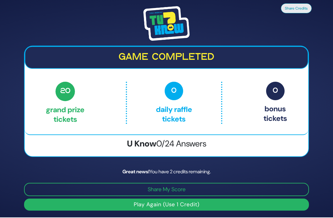
click at [171, 199] on button "Play Again (Use 1 Credit)" at bounding box center [166, 205] width 285 height 12
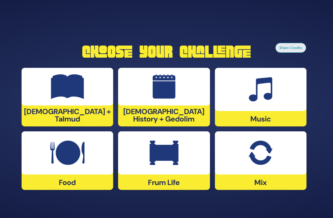
click at [164, 79] on img at bounding box center [164, 86] width 23 height 25
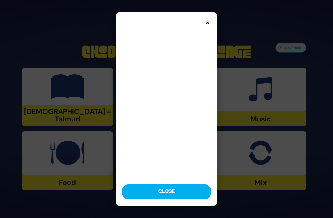
click at [158, 178] on img at bounding box center [166, 97] width 89 height 159
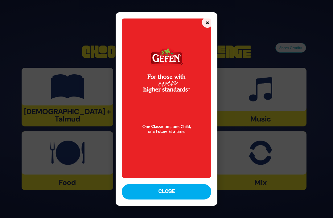
click at [157, 199] on button "Close" at bounding box center [166, 191] width 89 height 15
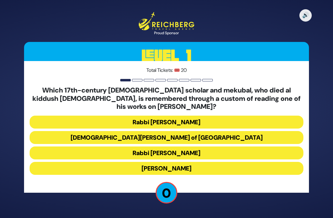
click at [211, 131] on button "Rabbi Shimshon of Ostropoli" at bounding box center [167, 137] width 274 height 13
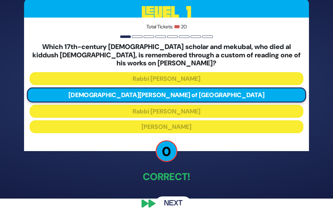
click at [179, 207] on button "Next" at bounding box center [173, 203] width 36 height 14
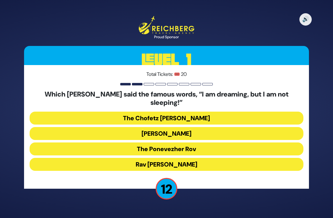
click at [178, 142] on button "The Ponevezher Rov" at bounding box center [167, 148] width 274 height 13
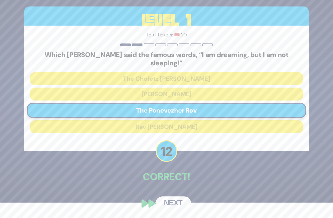
click at [173, 204] on button "Next" at bounding box center [173, 203] width 36 height 14
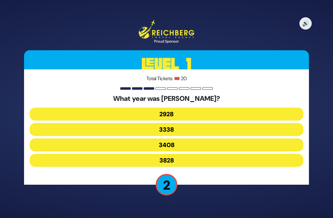
click at [280, 125] on button "3338" at bounding box center [167, 129] width 274 height 13
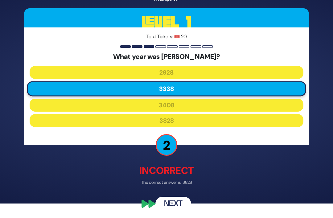
click at [176, 206] on button "Next" at bounding box center [173, 203] width 36 height 14
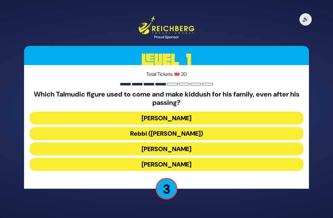
click at [210, 112] on button "Rabbi Shimon bar Yochai" at bounding box center [167, 118] width 274 height 13
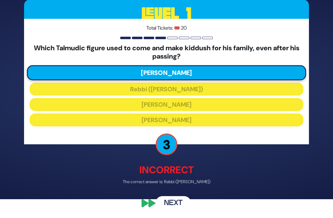
click at [174, 211] on button "Next" at bounding box center [173, 203] width 36 height 14
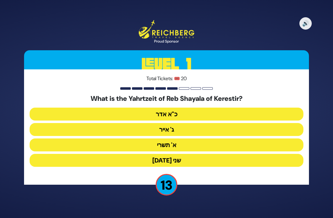
click at [195, 123] on button "ג' אייר" at bounding box center [167, 129] width 274 height 13
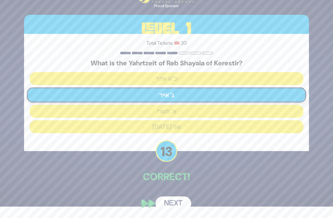
click at [178, 204] on button "Next" at bounding box center [173, 203] width 36 height 14
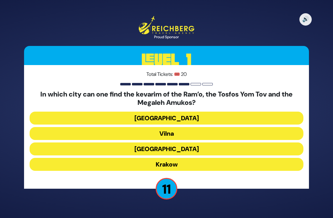
click at [193, 158] on button "Krakow" at bounding box center [167, 164] width 274 height 13
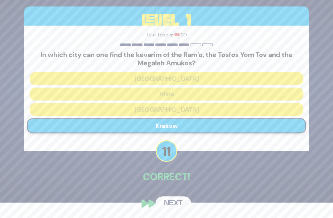
click at [181, 205] on button "Next" at bounding box center [173, 203] width 36 height 14
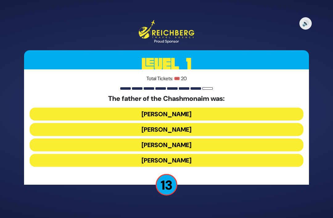
click at [236, 108] on button "Mattisyahu Kohein Gadol" at bounding box center [167, 114] width 274 height 13
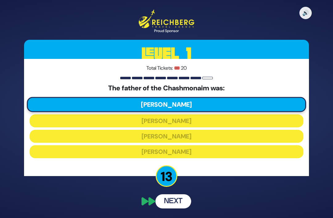
click at [183, 194] on button "Next" at bounding box center [173, 201] width 36 height 14
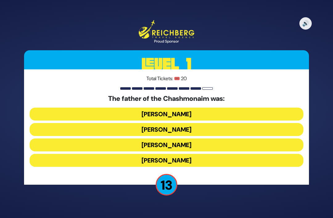
click at [226, 108] on button "Mattisyahu Kohein Gadol" at bounding box center [167, 114] width 274 height 13
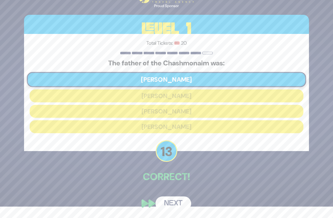
click at [180, 204] on button "Next" at bounding box center [173, 203] width 36 height 14
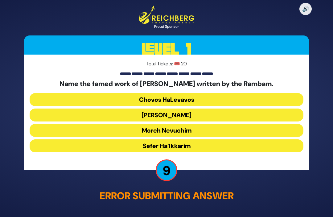
click at [212, 124] on button "Moreh Nevuchim" at bounding box center [167, 130] width 274 height 13
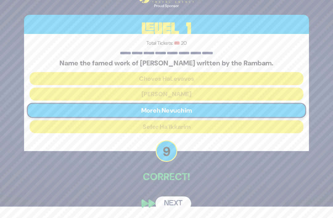
click at [182, 206] on button "Next" at bounding box center [173, 203] width 36 height 14
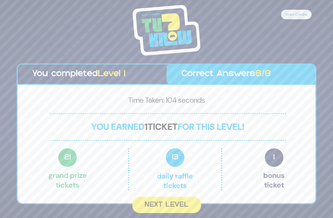
click at [179, 197] on button "Next Level" at bounding box center [166, 205] width 69 height 16
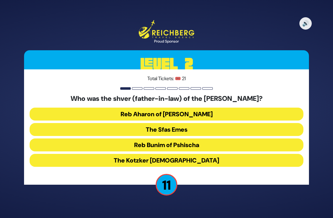
click at [203, 154] on button "The Kotzker Rebbe" at bounding box center [167, 160] width 274 height 13
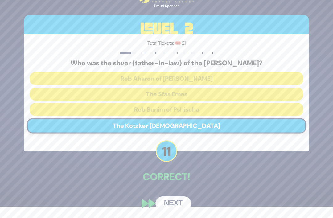
click at [178, 205] on button "Next" at bounding box center [173, 203] width 36 height 14
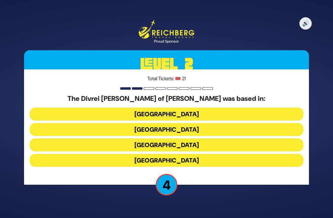
click at [209, 154] on button "Galicia" at bounding box center [167, 160] width 274 height 13
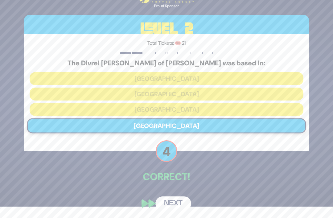
click at [180, 203] on button "Next" at bounding box center [173, 203] width 36 height 14
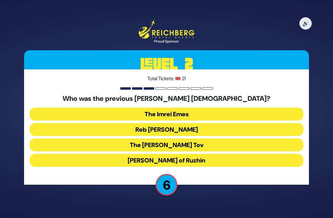
click at [217, 123] on button "Reb Ahron Rokeach" at bounding box center [167, 129] width 274 height 13
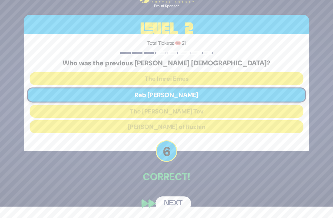
click at [178, 200] on button "Next" at bounding box center [173, 203] width 36 height 14
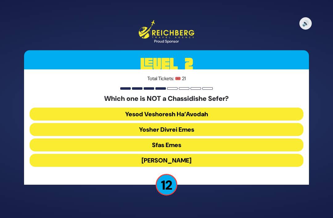
click at [223, 108] on button "Yesod Veshoresh Ha’Avodah" at bounding box center [167, 114] width 274 height 13
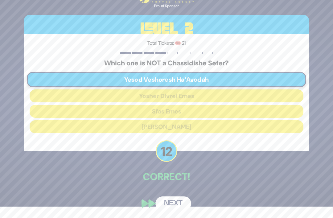
click at [178, 203] on button "Next" at bounding box center [173, 203] width 36 height 14
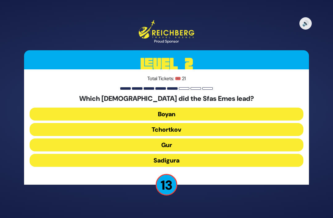
click at [191, 138] on button "Gur" at bounding box center [167, 144] width 274 height 13
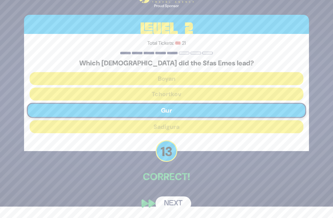
click at [176, 204] on button "Next" at bounding box center [173, 203] width 36 height 14
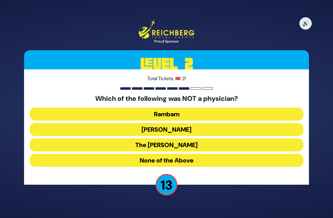
click at [194, 123] on button "Ibn Ezra" at bounding box center [167, 129] width 274 height 13
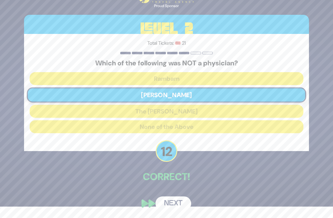
click at [177, 204] on button "Next" at bounding box center [173, 203] width 36 height 14
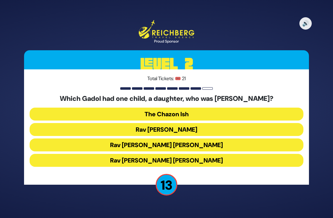
click at [191, 138] on button "Rav Chaim Ozer Grodzinski" at bounding box center [167, 144] width 274 height 13
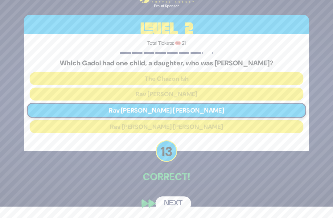
click at [177, 204] on button "Next" at bounding box center [173, 203] width 36 height 14
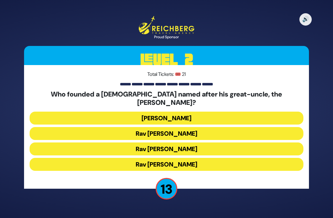
click at [198, 112] on button "Rav Dovid Leibowitz" at bounding box center [167, 118] width 274 height 13
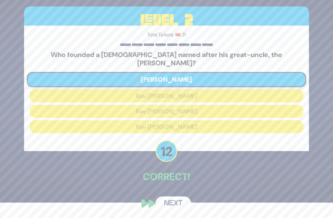
click at [180, 203] on button "Next" at bounding box center [173, 203] width 36 height 14
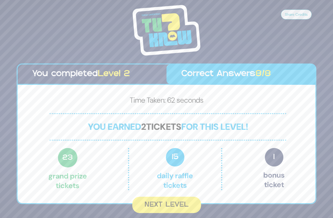
click at [153, 197] on button "Next Level" at bounding box center [166, 205] width 69 height 16
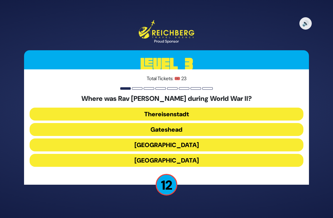
click at [203, 123] on button "Gateshead" at bounding box center [167, 129] width 274 height 13
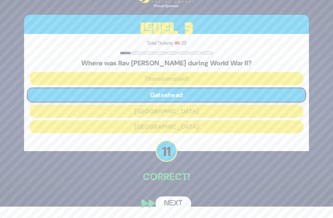
click at [179, 204] on button "Next" at bounding box center [173, 203] width 36 height 14
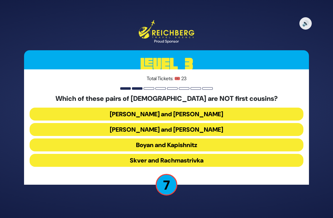
click at [210, 108] on button "Belz and Slonim" at bounding box center [167, 114] width 274 height 13
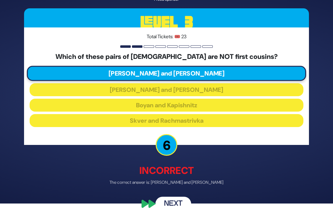
click at [178, 211] on button "Next" at bounding box center [173, 203] width 36 height 14
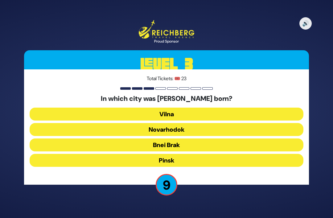
click at [213, 123] on button "Novarhodok" at bounding box center [167, 129] width 274 height 13
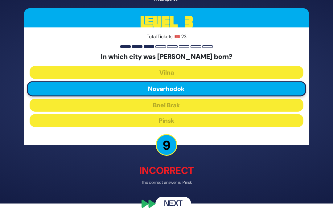
click at [178, 207] on button "Next" at bounding box center [173, 203] width 36 height 14
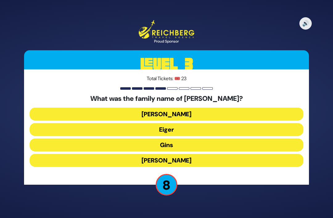
click at [222, 108] on button "Schreiber" at bounding box center [167, 114] width 274 height 13
click at [222, 102] on div "What was the family name of Rabbi Akiva Eiger? Schreiber Eiger Gins Rosenfeld" at bounding box center [167, 132] width 274 height 75
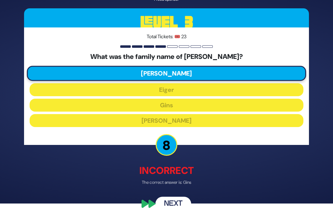
click at [181, 206] on button "Next" at bounding box center [173, 203] width 36 height 14
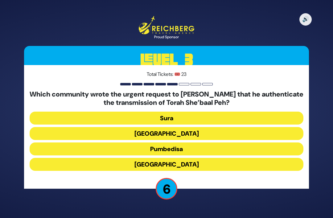
click at [197, 158] on button "Alexandria" at bounding box center [167, 164] width 274 height 13
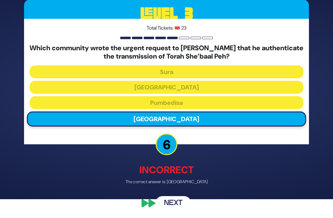
click at [171, 211] on button "Next" at bounding box center [173, 203] width 36 height 14
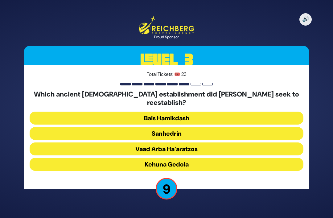
click at [203, 127] on button "Sanhedrin" at bounding box center [167, 133] width 274 height 13
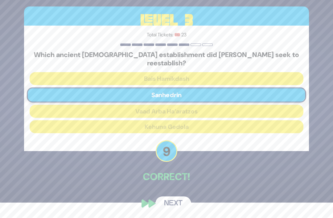
click at [183, 202] on button "Next" at bounding box center [173, 203] width 36 height 14
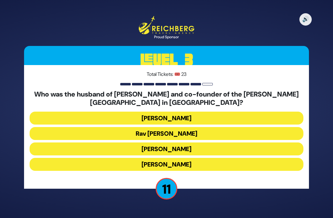
click at [207, 127] on button "Rav Boruch Kaplan" at bounding box center [167, 133] width 274 height 13
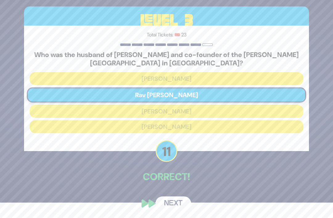
click at [179, 207] on button "Next" at bounding box center [173, 203] width 36 height 14
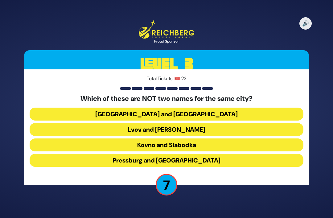
click at [207, 138] on button "Kovno and Slabodka" at bounding box center [167, 144] width 274 height 13
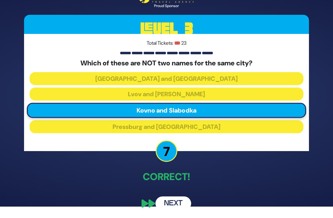
click at [179, 204] on button "Next" at bounding box center [173, 203] width 36 height 14
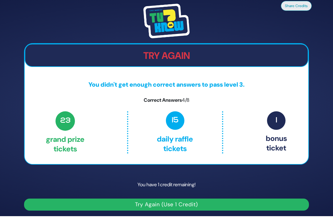
click at [192, 199] on button "Try Again (Use 1 Credit)" at bounding box center [166, 205] width 285 height 12
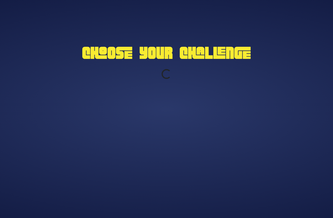
scroll to position [20, 0]
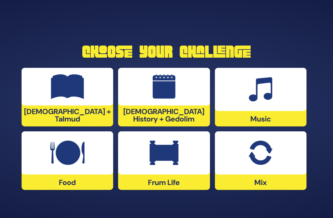
click at [77, 84] on img at bounding box center [67, 86] width 33 height 25
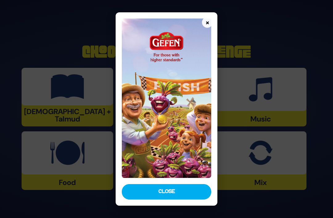
click at [145, 199] on button "Close" at bounding box center [166, 191] width 89 height 15
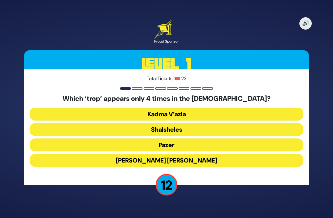
click at [221, 123] on button "Shalsheles" at bounding box center [167, 129] width 274 height 13
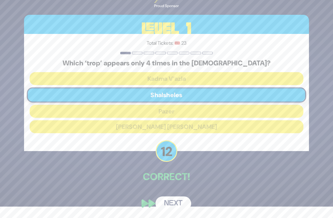
click at [179, 205] on button "Next" at bounding box center [173, 203] width 36 height 14
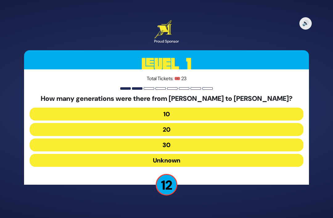
click at [180, 123] on button "20" at bounding box center [167, 129] width 274 height 13
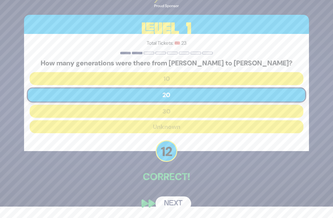
click at [175, 205] on button "Next" at bounding box center [173, 203] width 36 height 14
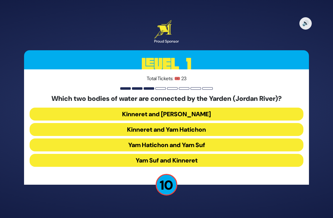
click at [224, 108] on button "Kinneret and [PERSON_NAME]" at bounding box center [167, 114] width 274 height 13
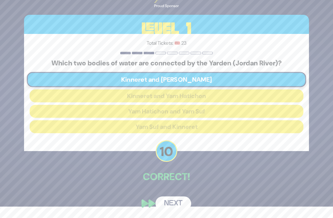
click at [172, 204] on button "Next" at bounding box center [173, 203] width 36 height 14
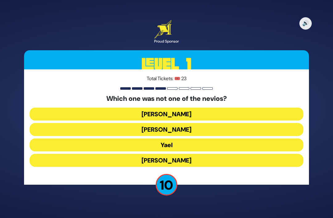
click at [191, 138] on button "Yael" at bounding box center [167, 144] width 274 height 13
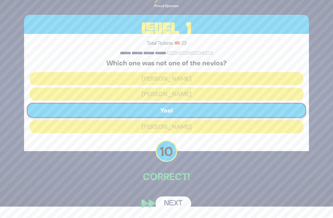
click at [177, 203] on button "Next" at bounding box center [173, 203] width 36 height 14
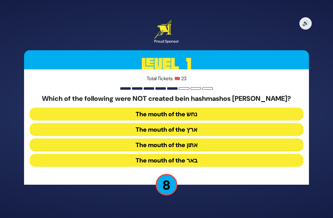
click at [189, 108] on button "The mouth of the נחש" at bounding box center [167, 114] width 274 height 13
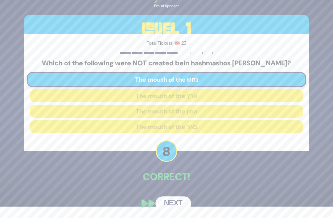
click at [177, 205] on button "Next" at bounding box center [173, 203] width 36 height 14
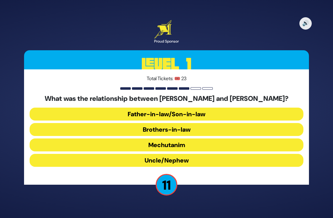
click at [199, 123] on button "Brothers-in-law" at bounding box center [167, 129] width 274 height 13
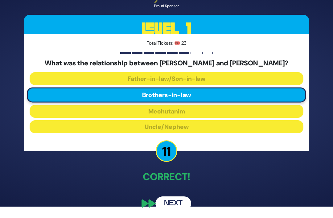
click at [178, 207] on button "Next" at bounding box center [173, 203] width 36 height 14
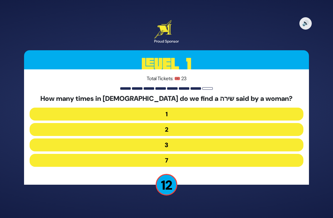
click at [189, 138] on button "3" at bounding box center [167, 144] width 274 height 13
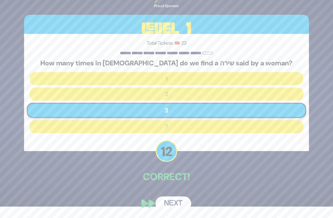
click at [177, 204] on button "Next" at bounding box center [173, 203] width 36 height 14
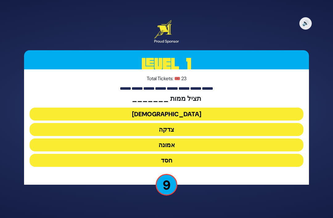
click at [203, 123] on button "צדקה" at bounding box center [167, 129] width 274 height 13
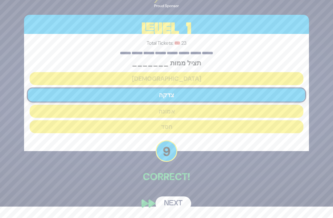
click at [181, 206] on button "Next" at bounding box center [173, 203] width 36 height 14
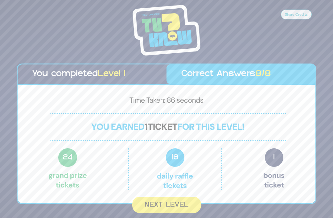
click at [177, 197] on button "Next Level" at bounding box center [166, 205] width 69 height 16
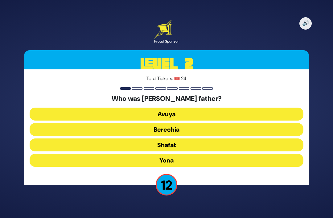
click at [201, 138] on button "Shafat" at bounding box center [167, 144] width 274 height 13
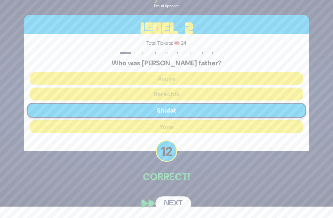
click at [183, 205] on button "Next" at bounding box center [173, 203] width 36 height 14
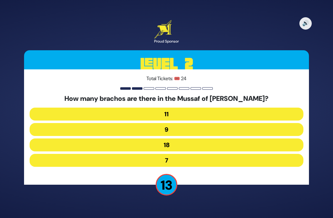
click at [229, 123] on button "9" at bounding box center [167, 129] width 274 height 13
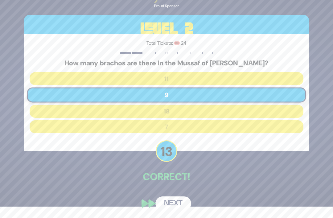
click at [177, 205] on button "Next" at bounding box center [173, 203] width 36 height 14
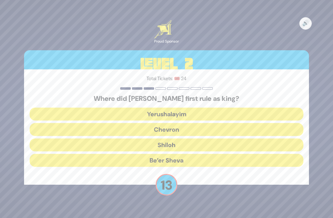
click at [217, 123] on button "Chevron" at bounding box center [167, 129] width 274 height 13
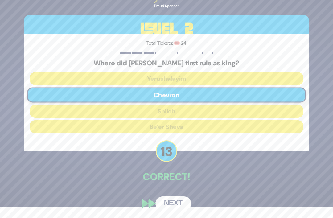
click at [177, 203] on button "Next" at bounding box center [173, 203] width 36 height 14
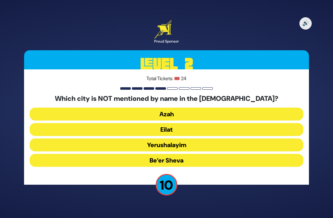
click at [220, 123] on button "Eilat" at bounding box center [167, 129] width 274 height 13
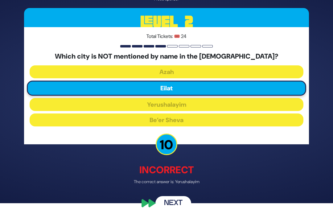
click at [177, 208] on button "Next" at bounding box center [173, 203] width 36 height 14
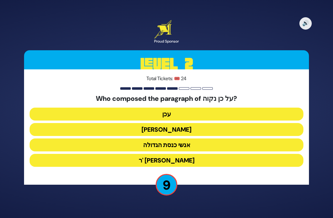
click at [221, 108] on button "עכן" at bounding box center [167, 114] width 274 height 13
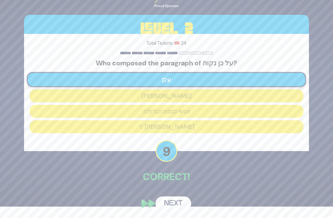
click at [177, 204] on button "Next" at bounding box center [173, 203] width 36 height 14
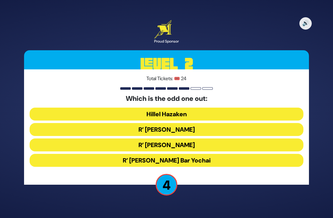
click at [228, 154] on button "R’ Shimon Bar Yochai" at bounding box center [167, 160] width 274 height 13
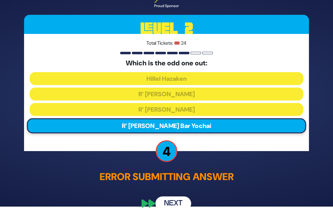
click at [175, 211] on button "Next" at bounding box center [173, 203] width 36 height 14
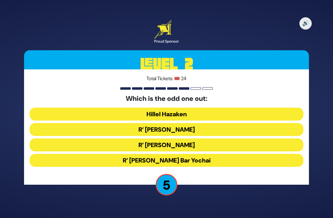
click at [281, 108] on button "Hillel Hazaken" at bounding box center [167, 114] width 274 height 13
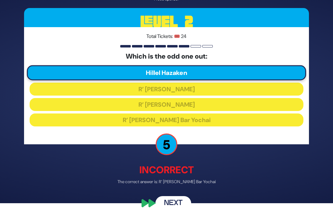
click at [182, 206] on button "Next" at bounding box center [173, 203] width 36 height 14
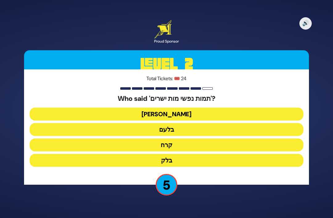
click at [214, 123] on button "בלעם" at bounding box center [167, 129] width 274 height 13
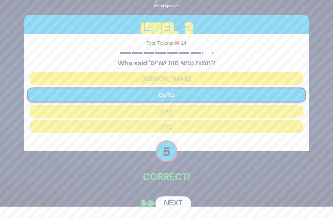
click at [169, 202] on button "Next" at bounding box center [173, 203] width 36 height 14
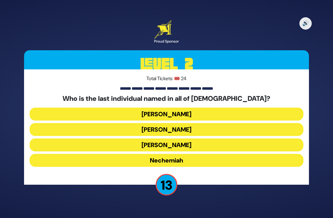
click at [203, 123] on button "Koresh" at bounding box center [167, 129] width 274 height 13
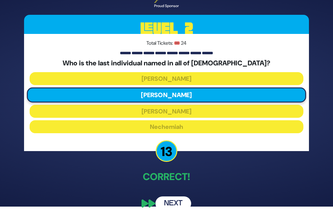
click at [178, 204] on button "Next" at bounding box center [173, 203] width 36 height 14
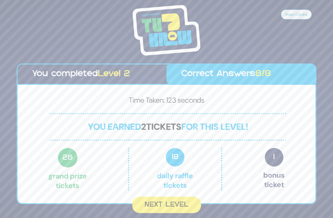
click at [173, 197] on button "Next Level" at bounding box center [166, 205] width 69 height 16
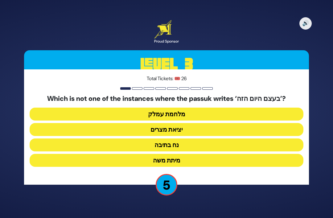
click at [216, 108] on button "מלחמת עמלק" at bounding box center [167, 114] width 274 height 13
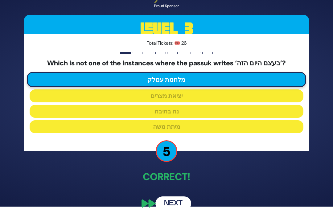
click at [183, 204] on button "Next" at bounding box center [173, 203] width 36 height 14
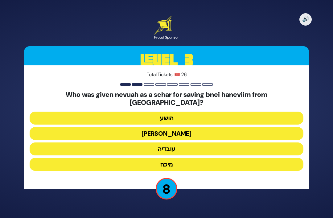
click at [191, 142] on button "עובדיה" at bounding box center [167, 148] width 274 height 13
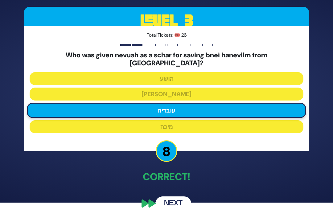
click at [180, 204] on button "Next" at bounding box center [173, 203] width 36 height 14
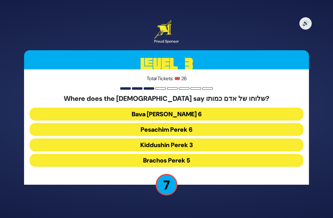
click at [209, 138] on button "Kiddushin Perek 3" at bounding box center [167, 144] width 274 height 13
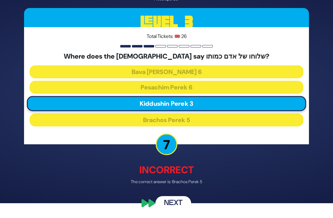
click at [185, 204] on button "Next" at bounding box center [173, 203] width 36 height 14
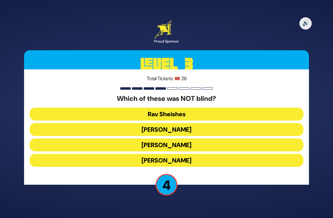
click at [211, 138] on button "Achiya Hashiloni" at bounding box center [167, 144] width 274 height 13
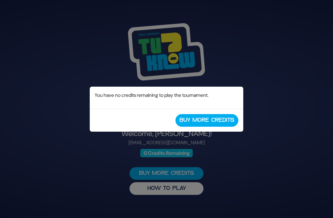
scroll to position [20, 0]
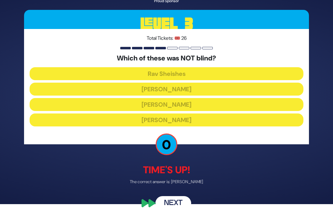
click at [178, 204] on button "Next" at bounding box center [173, 203] width 36 height 14
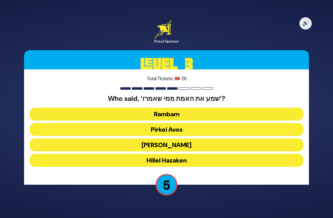
click at [197, 108] on button "Rambam" at bounding box center [167, 114] width 274 height 13
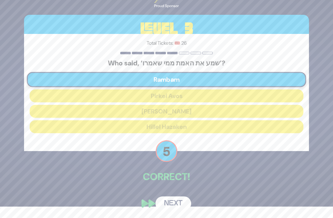
click at [177, 211] on button "Next" at bounding box center [173, 203] width 36 height 14
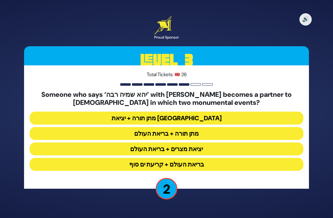
click at [214, 158] on button "בריאת העולם + קריעת ים סוף" at bounding box center [167, 164] width 274 height 13
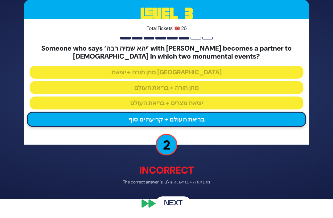
click at [179, 206] on button "Next" at bounding box center [173, 203] width 36 height 14
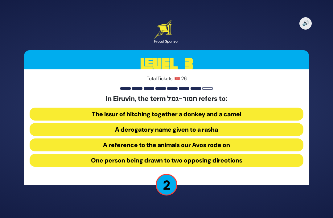
click at [256, 154] on button "One person being drawn to two opposing directions" at bounding box center [167, 160] width 274 height 13
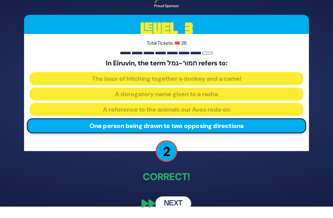
click at [178, 204] on button "Next" at bounding box center [173, 203] width 36 height 14
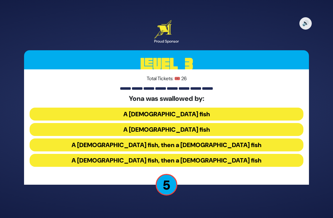
click at [261, 154] on button "A [DEMOGRAPHIC_DATA] fish, then a [DEMOGRAPHIC_DATA] fish" at bounding box center [167, 160] width 274 height 13
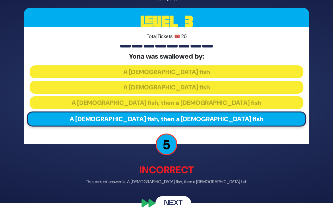
click at [178, 205] on button "Next" at bounding box center [173, 203] width 36 height 14
